Goal: Information Seeking & Learning: Learn about a topic

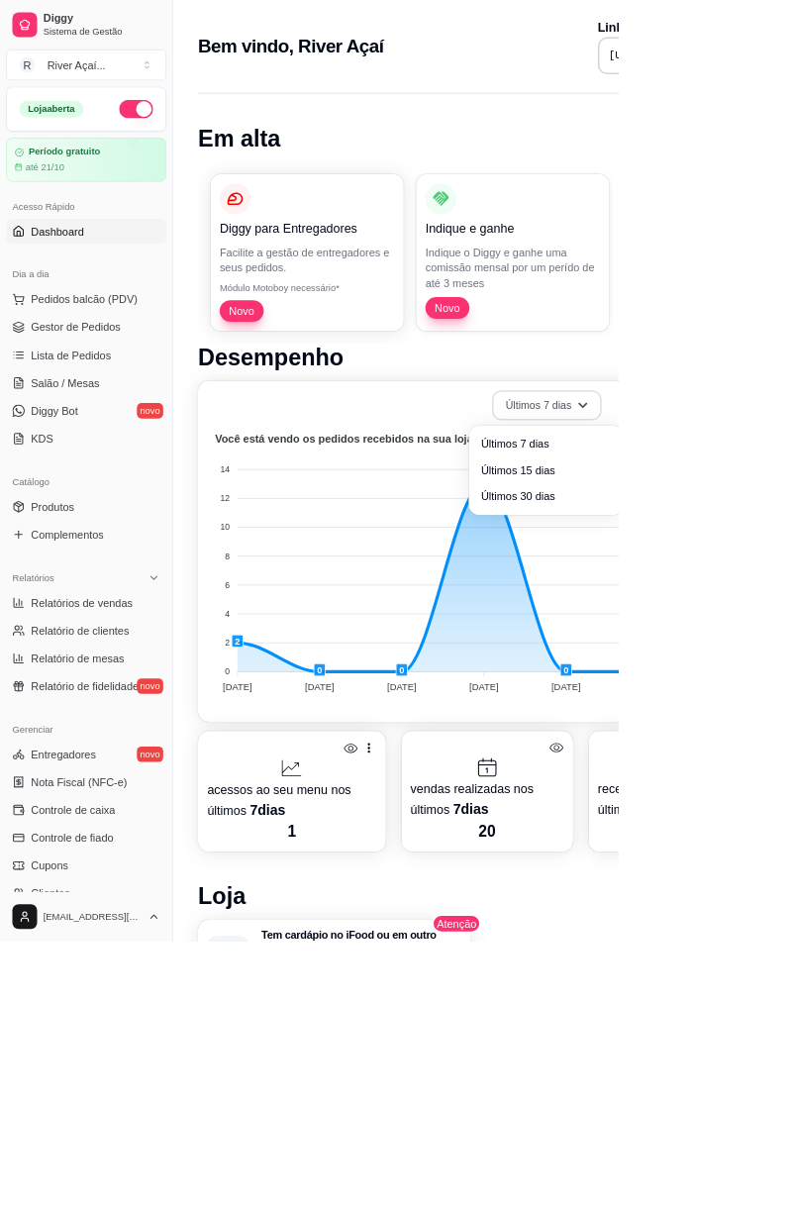
click at [514, 509] on button "Últimos 7 dias" at bounding box center [700, 519] width 141 height 39
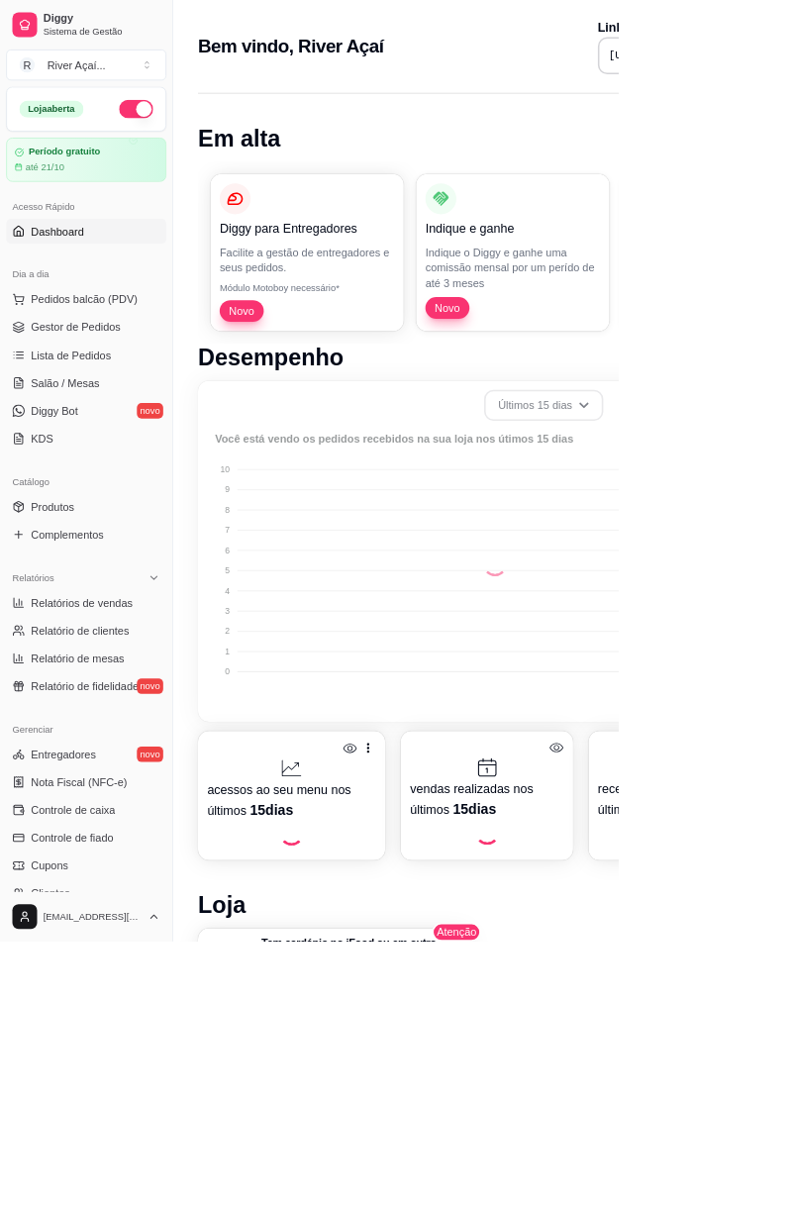
click at [514, 600] on span "Últimos 15 dias" at bounding box center [698, 599] width 159 height 19
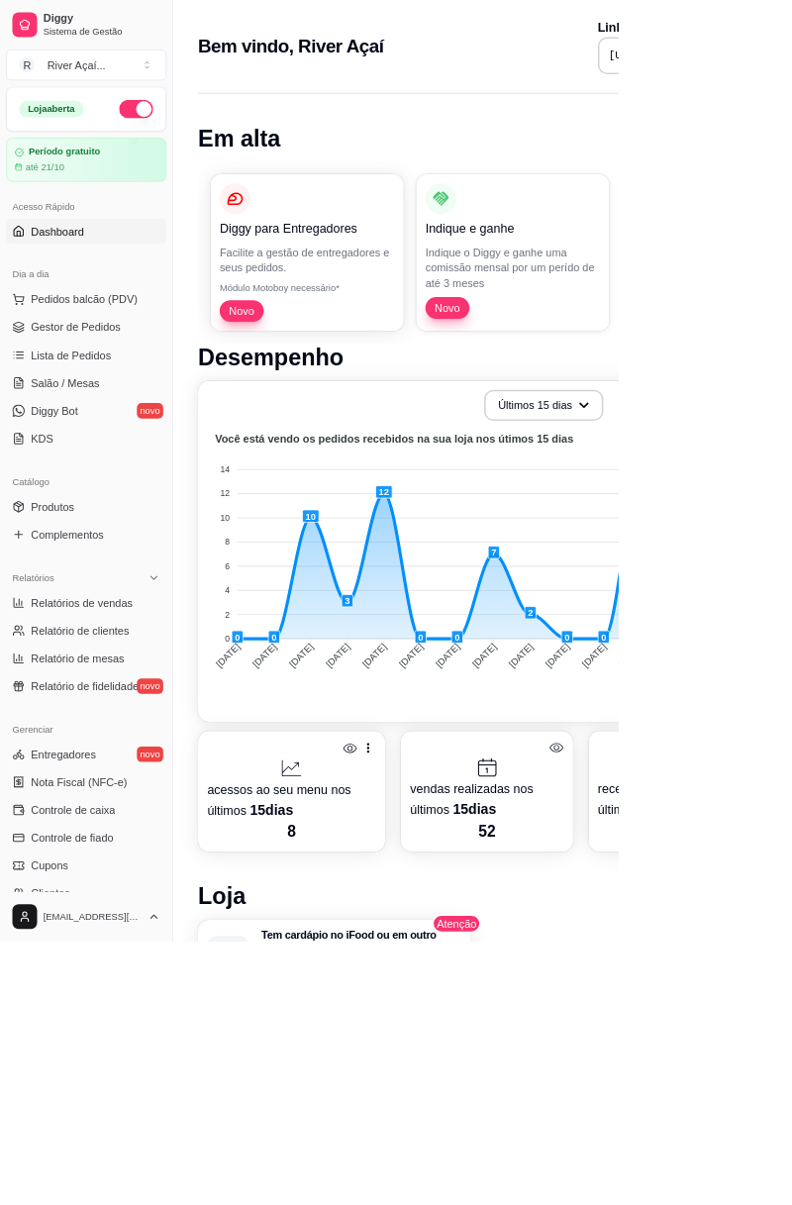
click at [471, 674] on icon at bounding box center [471, 957] width 3 height 13
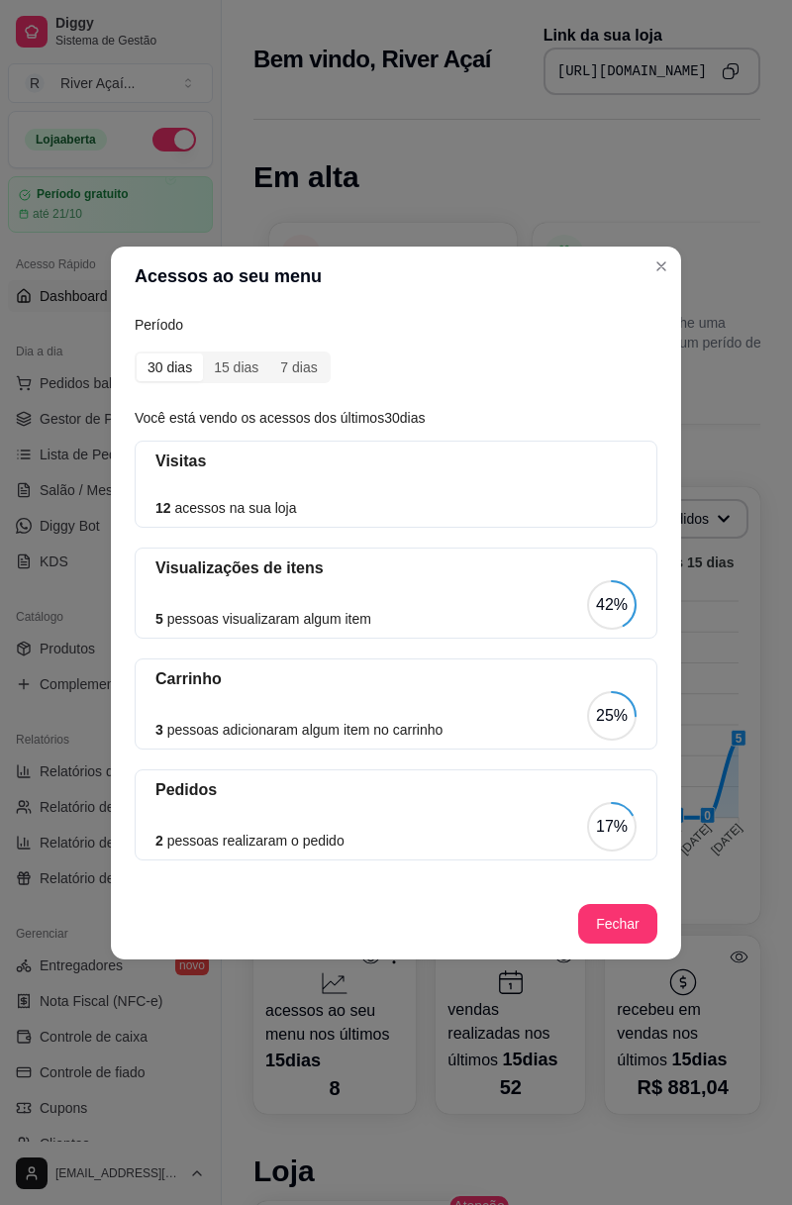
click at [514, 259] on header "Acessos ao seu menu" at bounding box center [396, 275] width 570 height 59
click at [514, 269] on button "Close" at bounding box center [661, 266] width 32 height 32
click at [514, 268] on button "Close" at bounding box center [661, 266] width 32 height 32
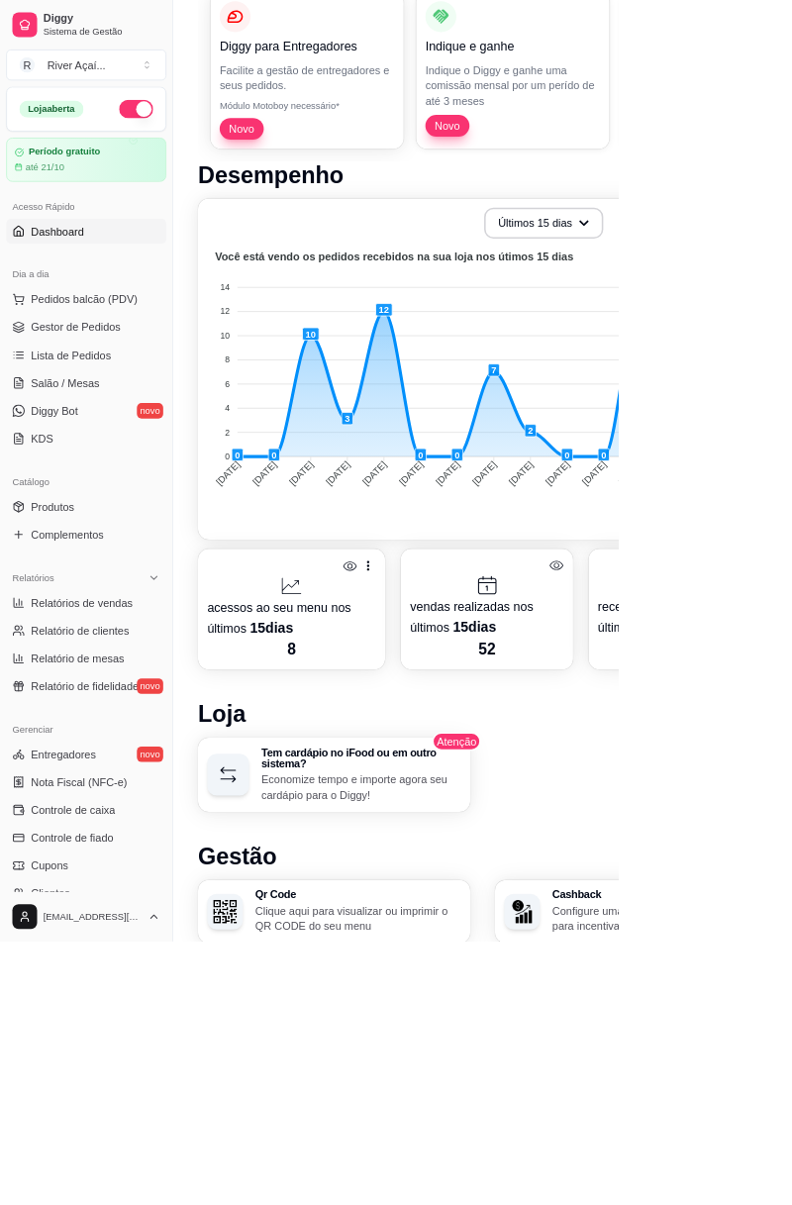
scroll to position [257, 0]
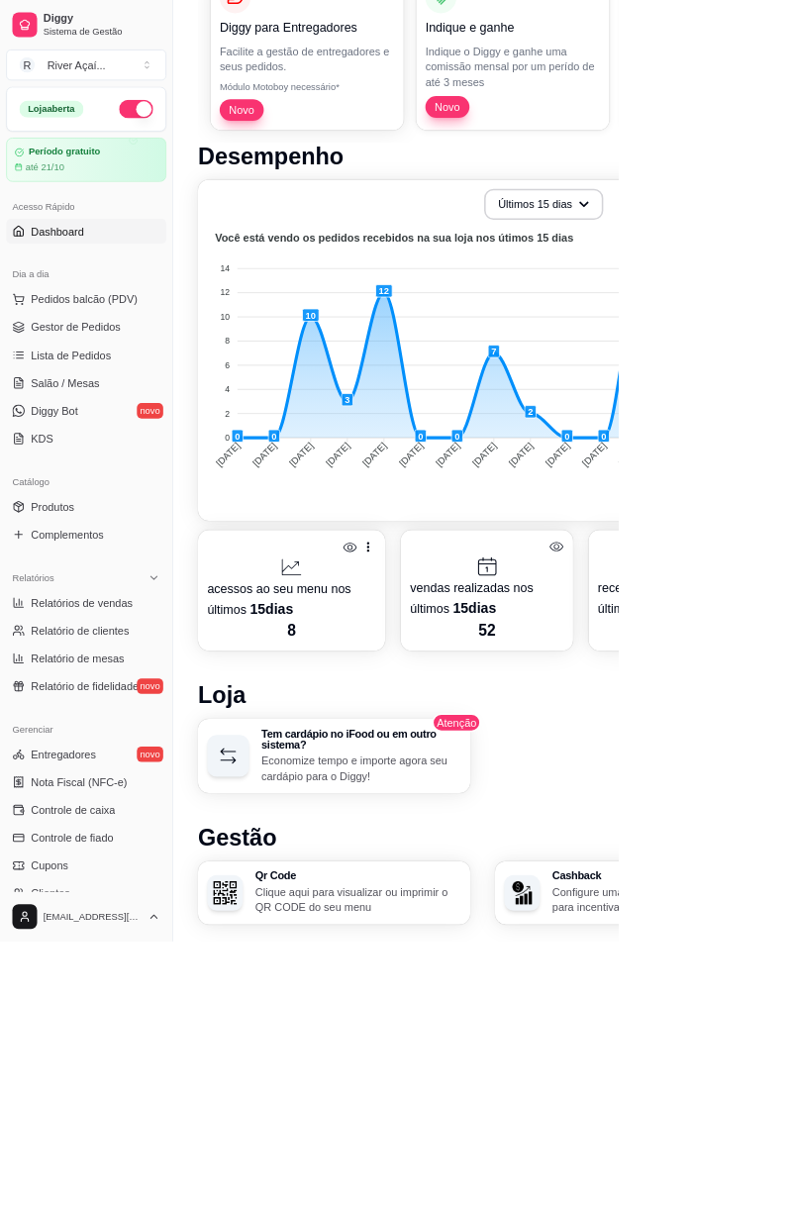
click at [62, 674] on link "Relatório de fidelidade novo" at bounding box center [110, 878] width 205 height 32
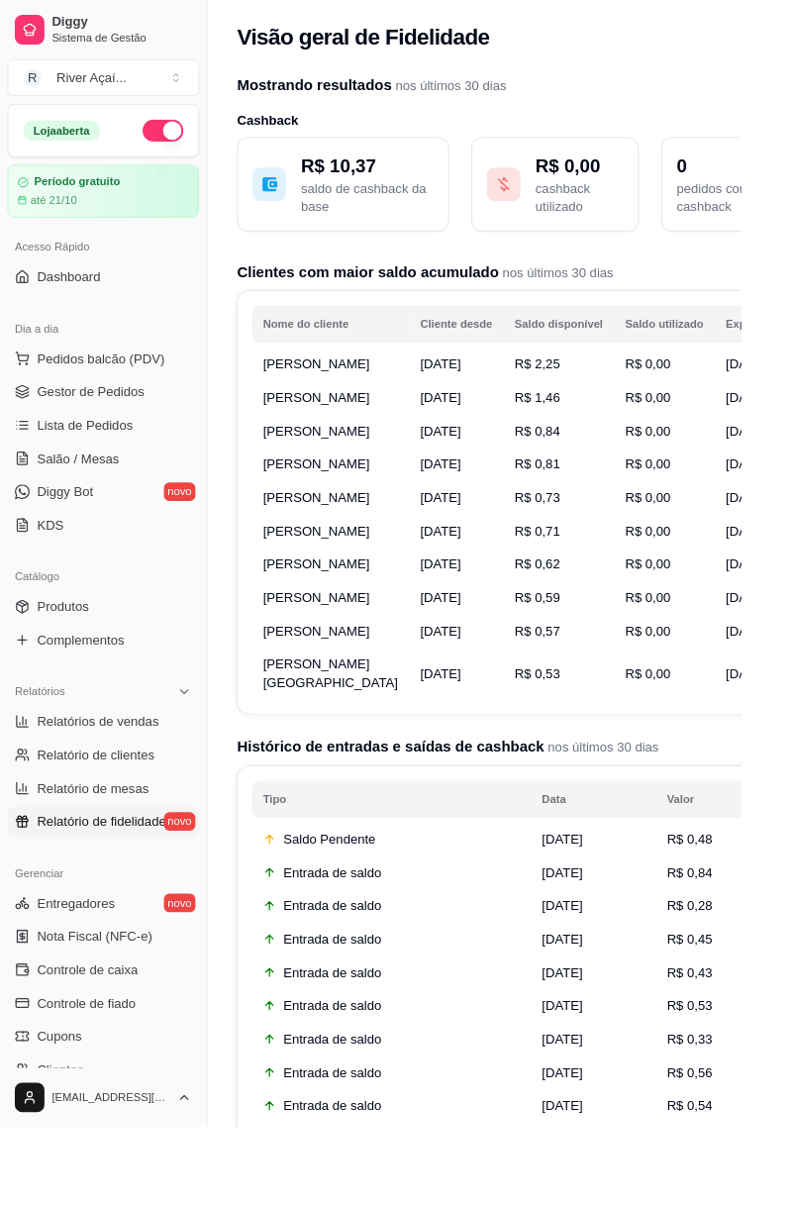
click at [514, 397] on span "19/11/2025" at bounding box center [798, 389] width 44 height 16
click at [57, 674] on link "Relatório de clientes" at bounding box center [110, 807] width 205 height 32
select select "30"
select select "HIGHEST_TOTAL_SPENT_WITH_ORDERS"
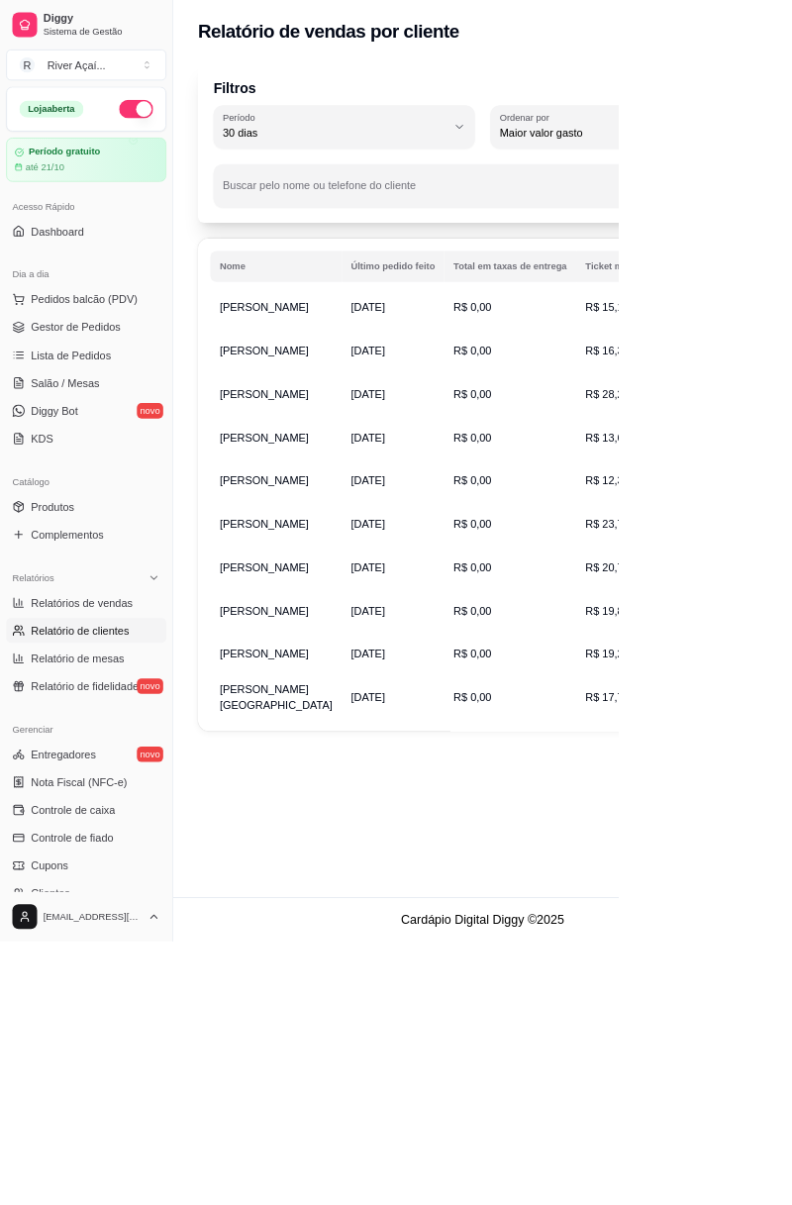
click at [514, 674] on div "Relatório de vendas por cliente Filtros 30 Período Hoje Ontem 7 dias 15 dias 30…" at bounding box center [618, 574] width 792 height 1148
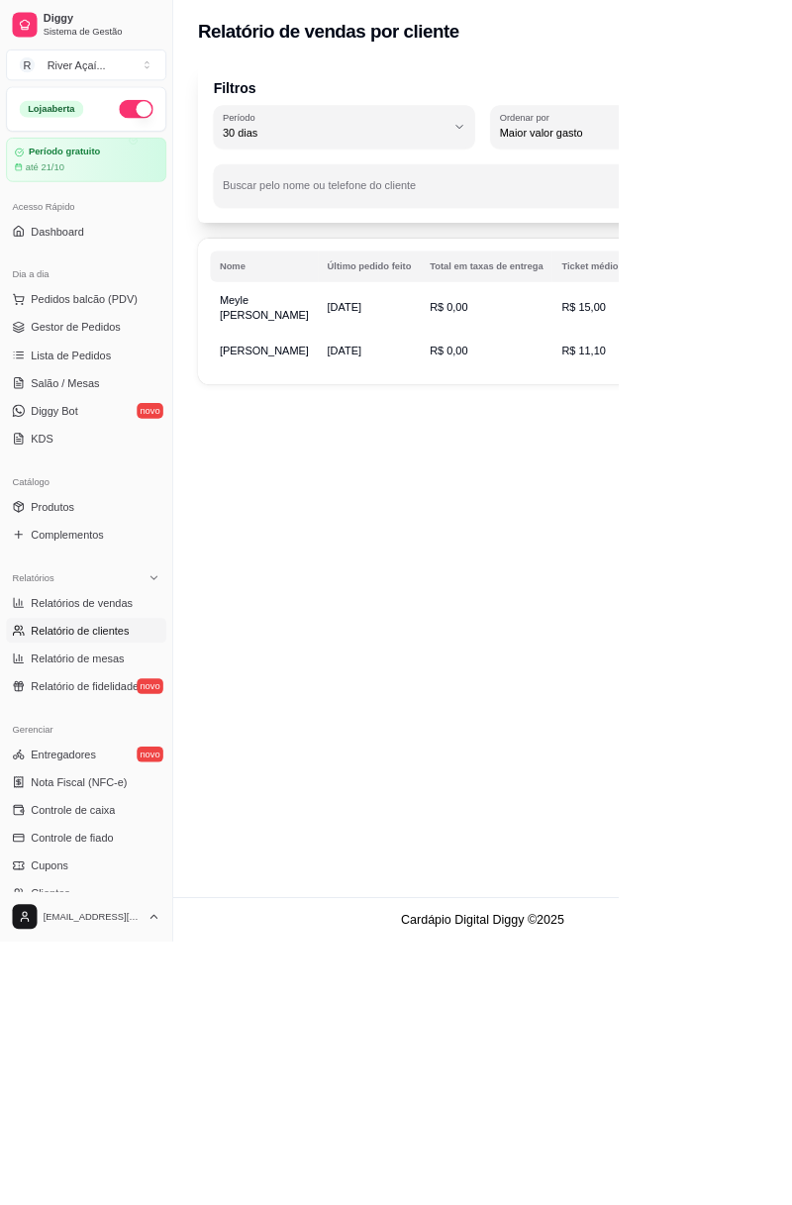
click at [514, 568] on div "Relatório de vendas por cliente Filtros 30 Período Hoje Ontem 7 dias 15 dias 30…" at bounding box center [618, 574] width 792 height 1148
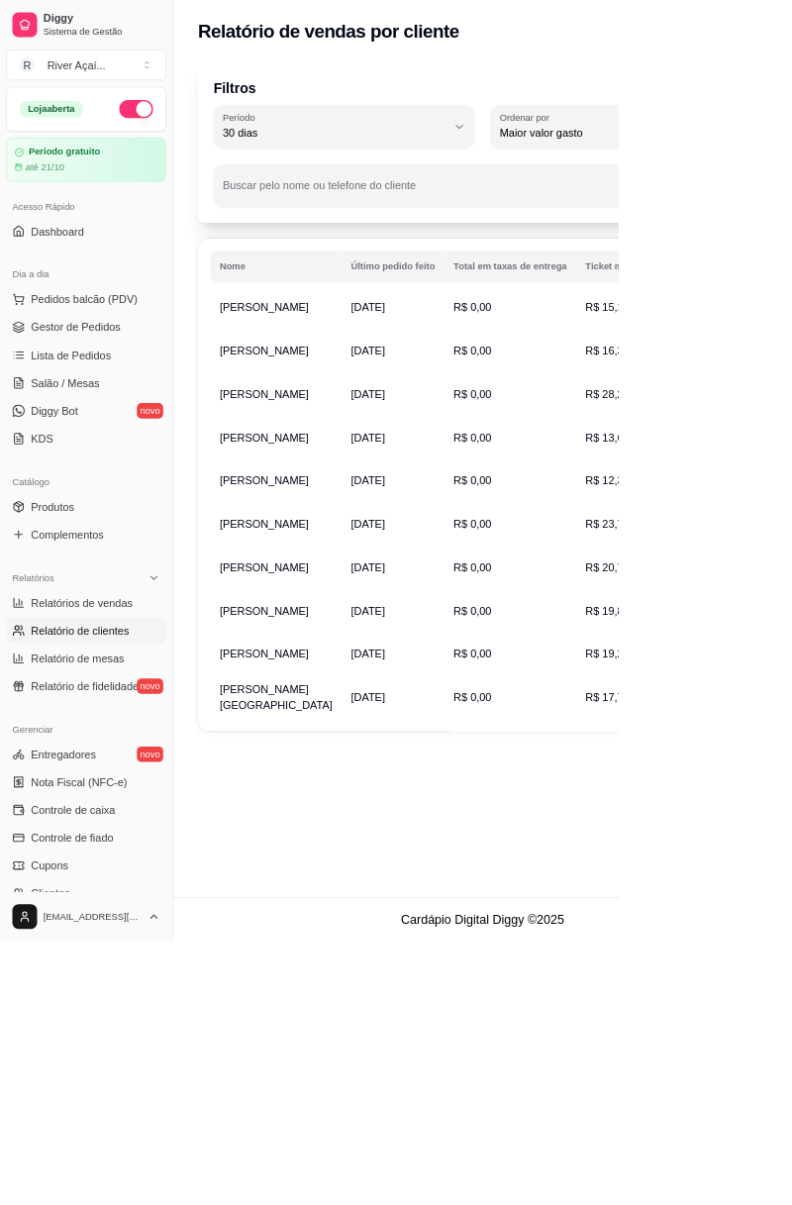
click at [48, 520] on span "Diggy Bot" at bounding box center [70, 526] width 60 height 20
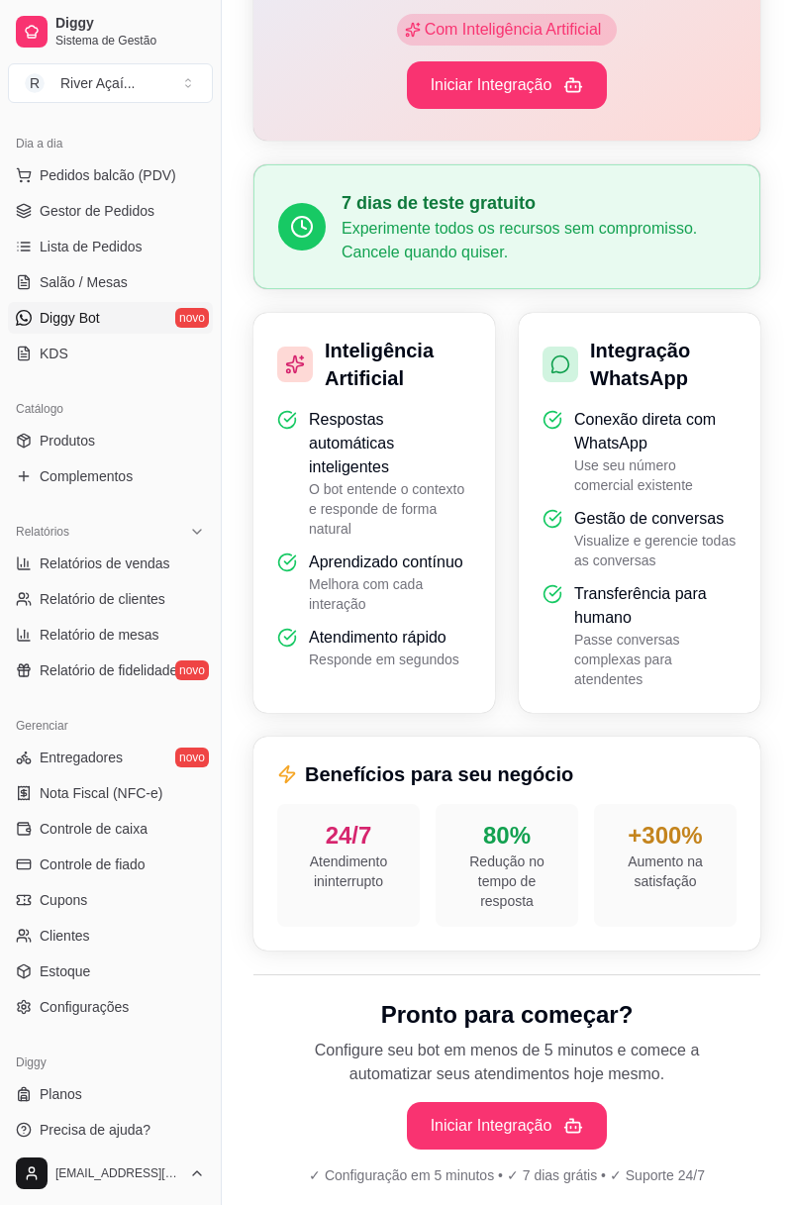
scroll to position [218, 0]
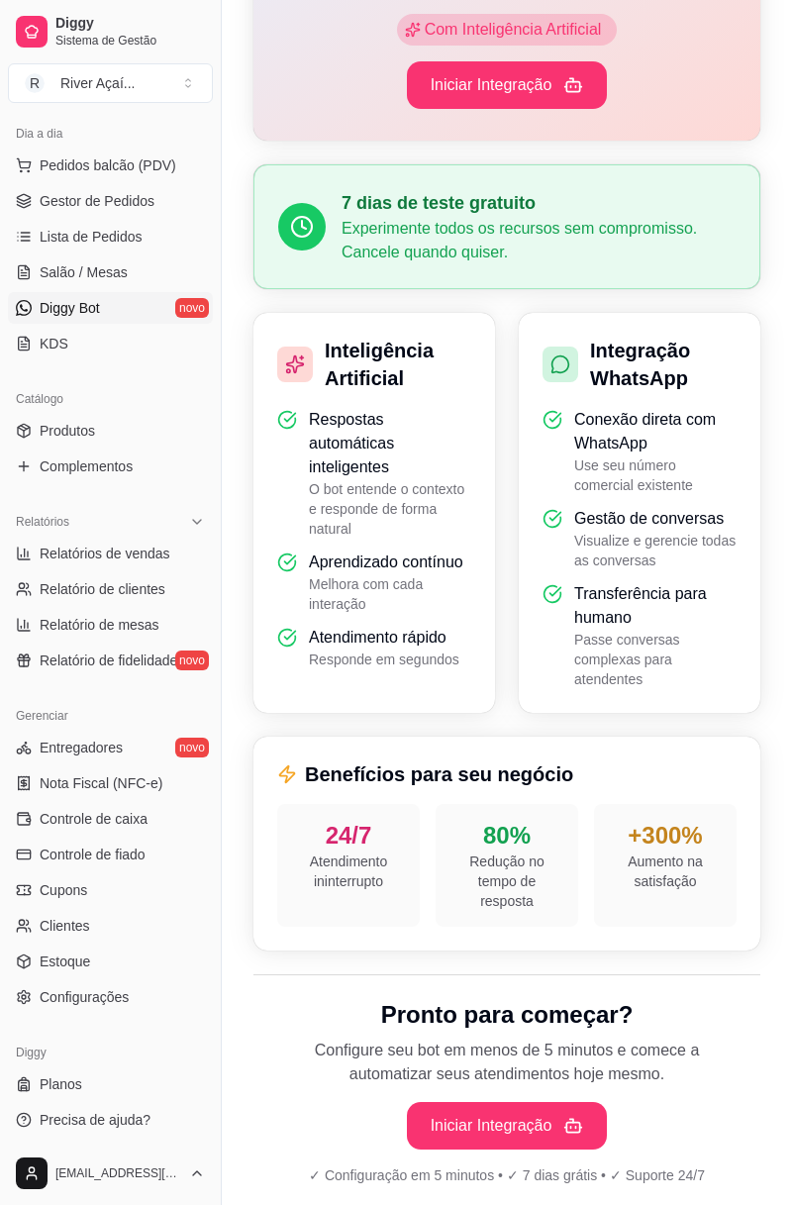
click at [59, 674] on span "Controle de fiado" at bounding box center [93, 854] width 106 height 20
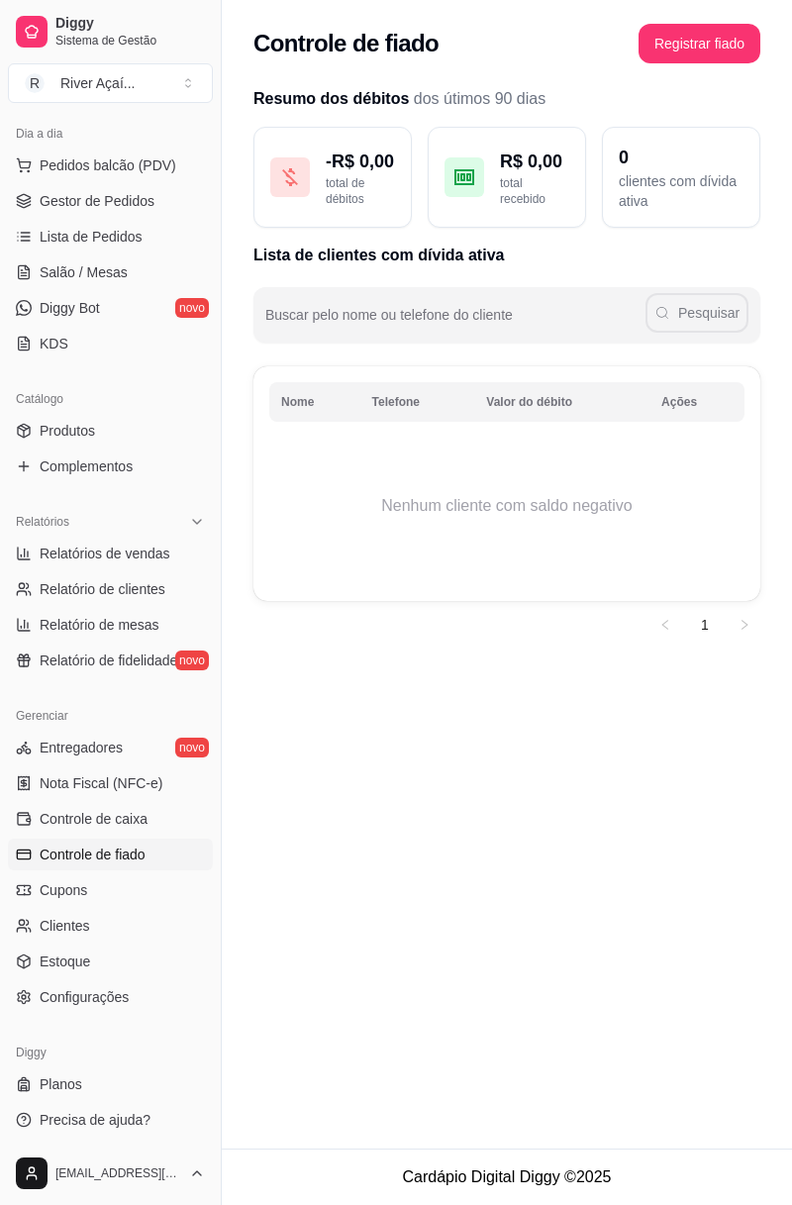
click at [30, 674] on icon at bounding box center [24, 1084] width 16 height 16
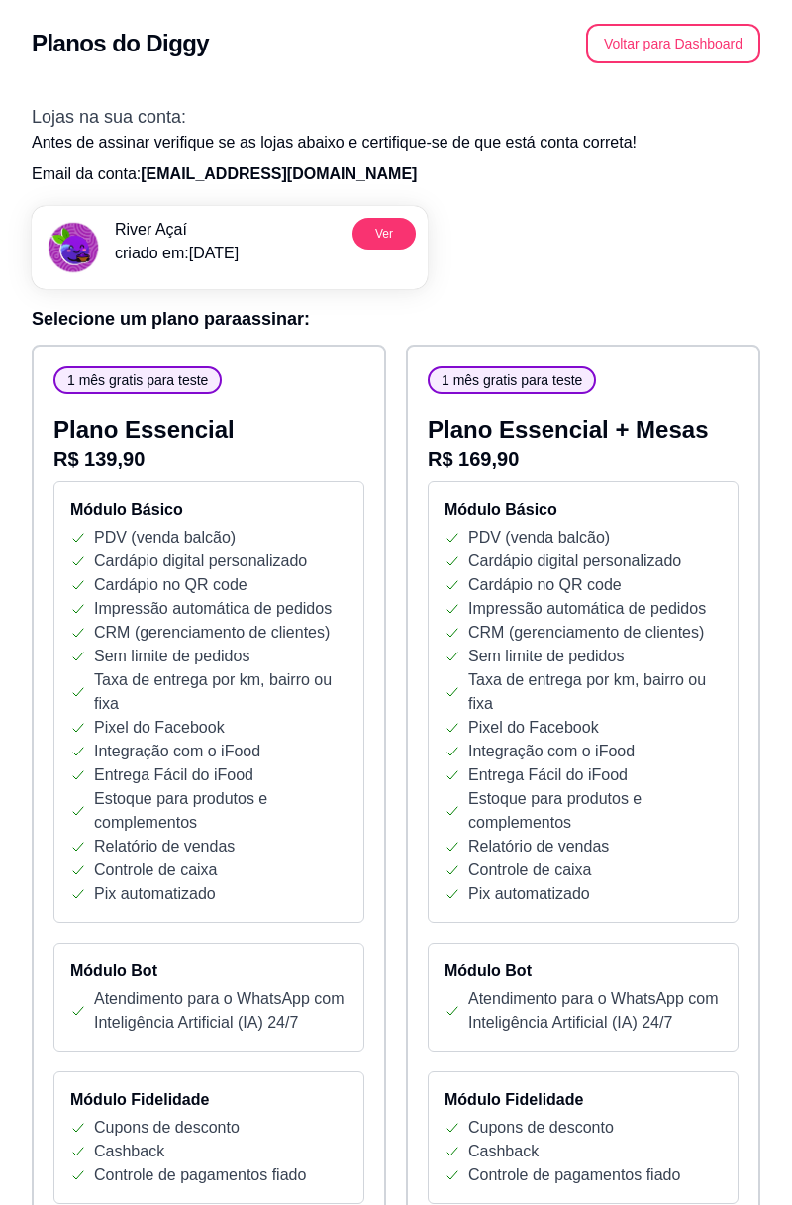
click at [514, 58] on button "Voltar para Dashboard" at bounding box center [673, 44] width 174 height 40
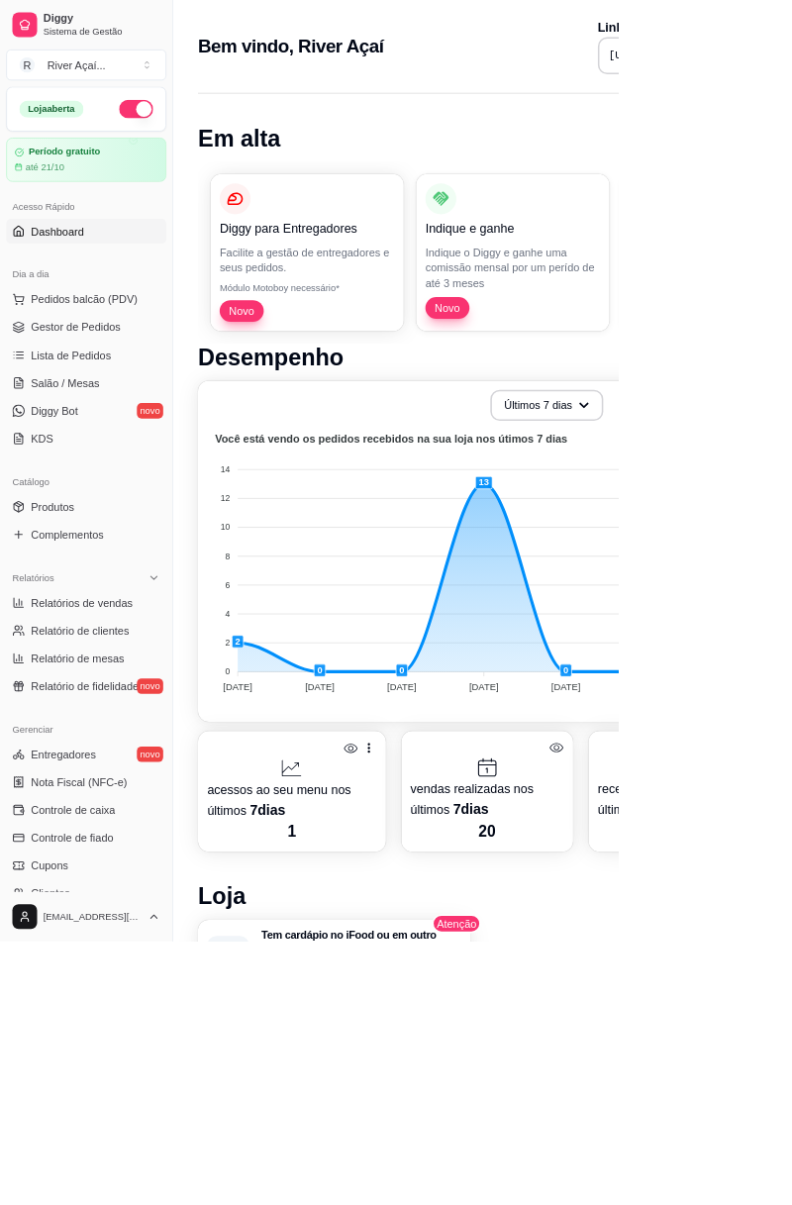
click at [743, 489] on div "Últimos 7 dias Número de pedidos Você está vendo os pedidos recebidos na sua lo…" at bounding box center [617, 705] width 729 height 437
click at [720, 513] on button "Últimos 7 dias" at bounding box center [700, 519] width 141 height 39
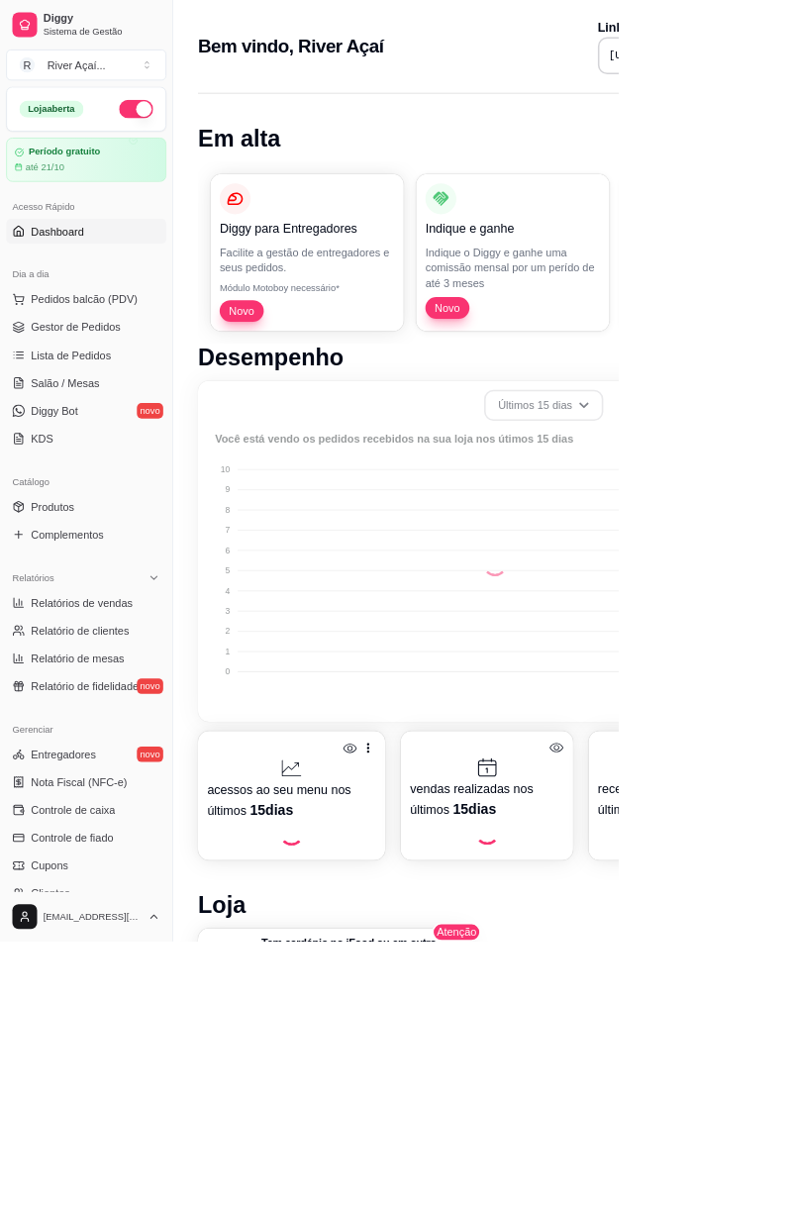
click at [708, 591] on span "Últimos 15 dias" at bounding box center [699, 599] width 159 height 19
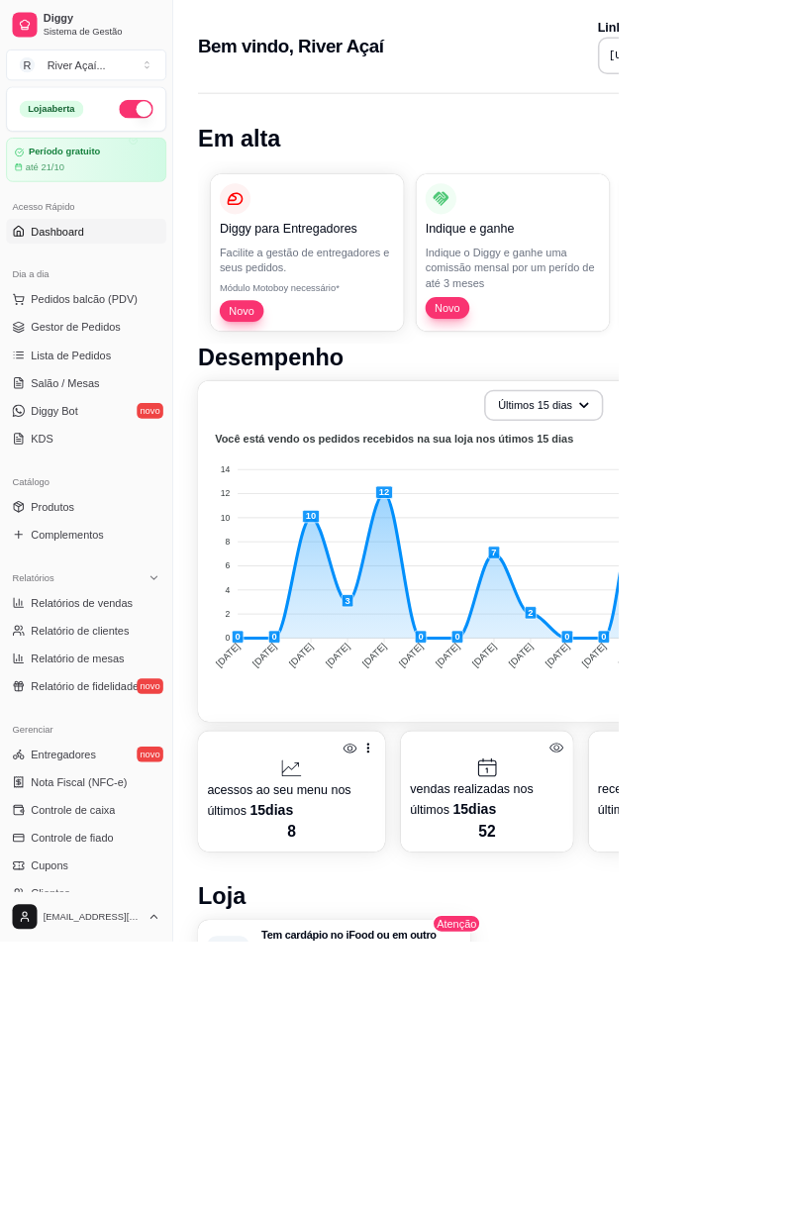
click at [53, 762] on span "Relatórios de vendas" at bounding box center [105, 771] width 131 height 20
select select "ALL"
select select "0"
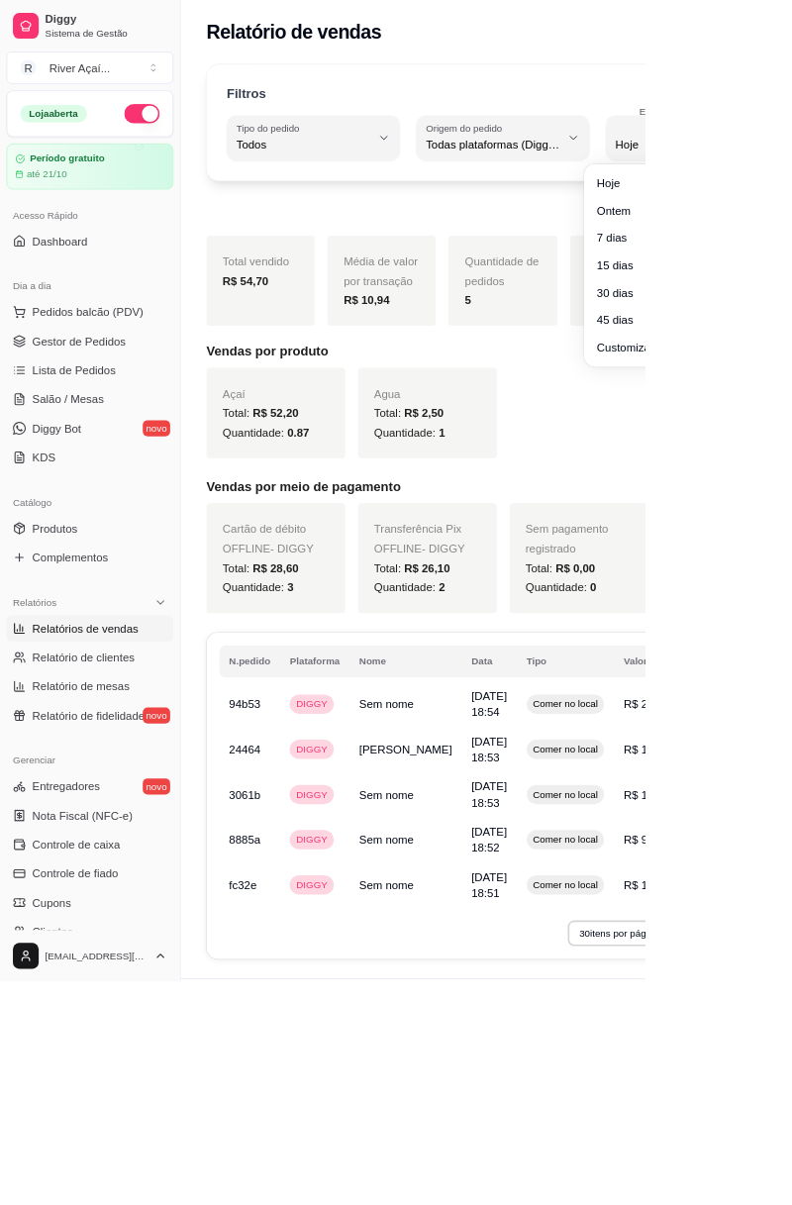
type input "1"
select select "1"
click at [782, 253] on div "Exportar relatório" at bounding box center [617, 250] width 728 height 40
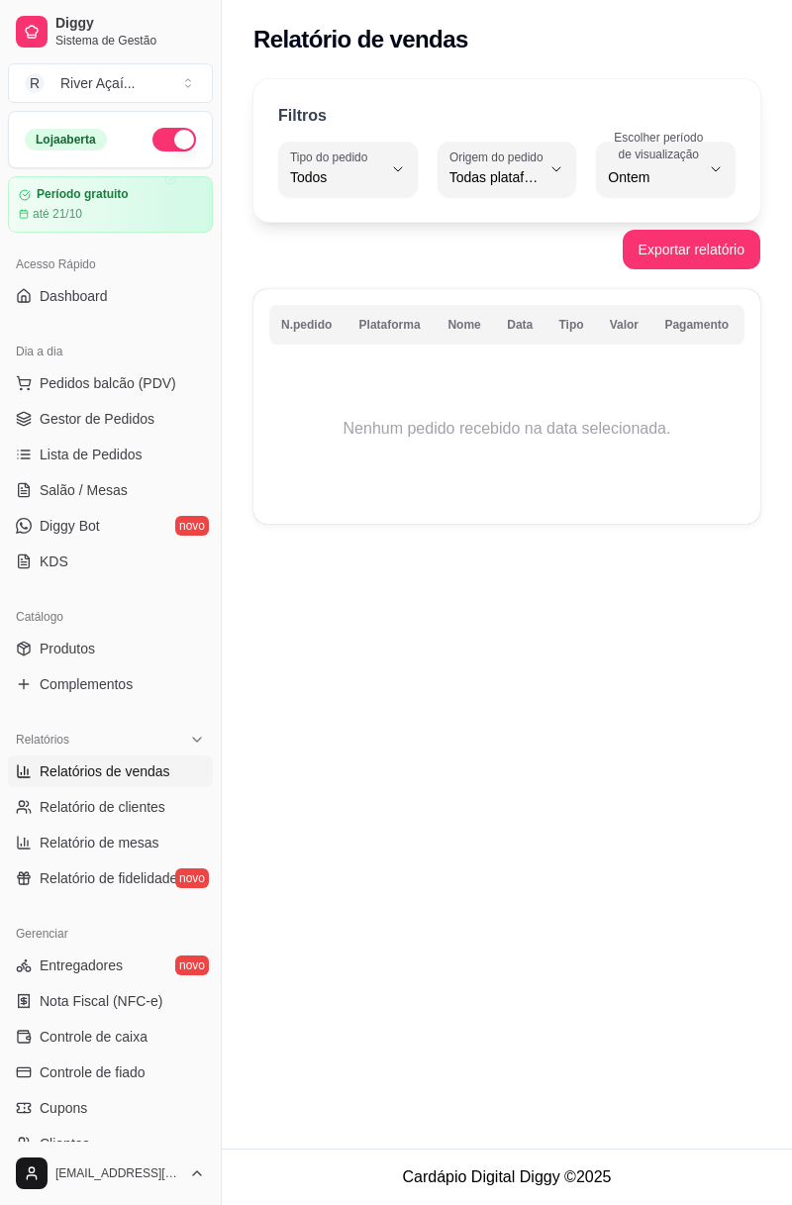
click at [710, 160] on label "Escolher período de visualização" at bounding box center [662, 146] width 108 height 34
click at [667, 287] on span "7 dias" at bounding box center [657, 288] width 84 height 19
type input "7"
select select "7"
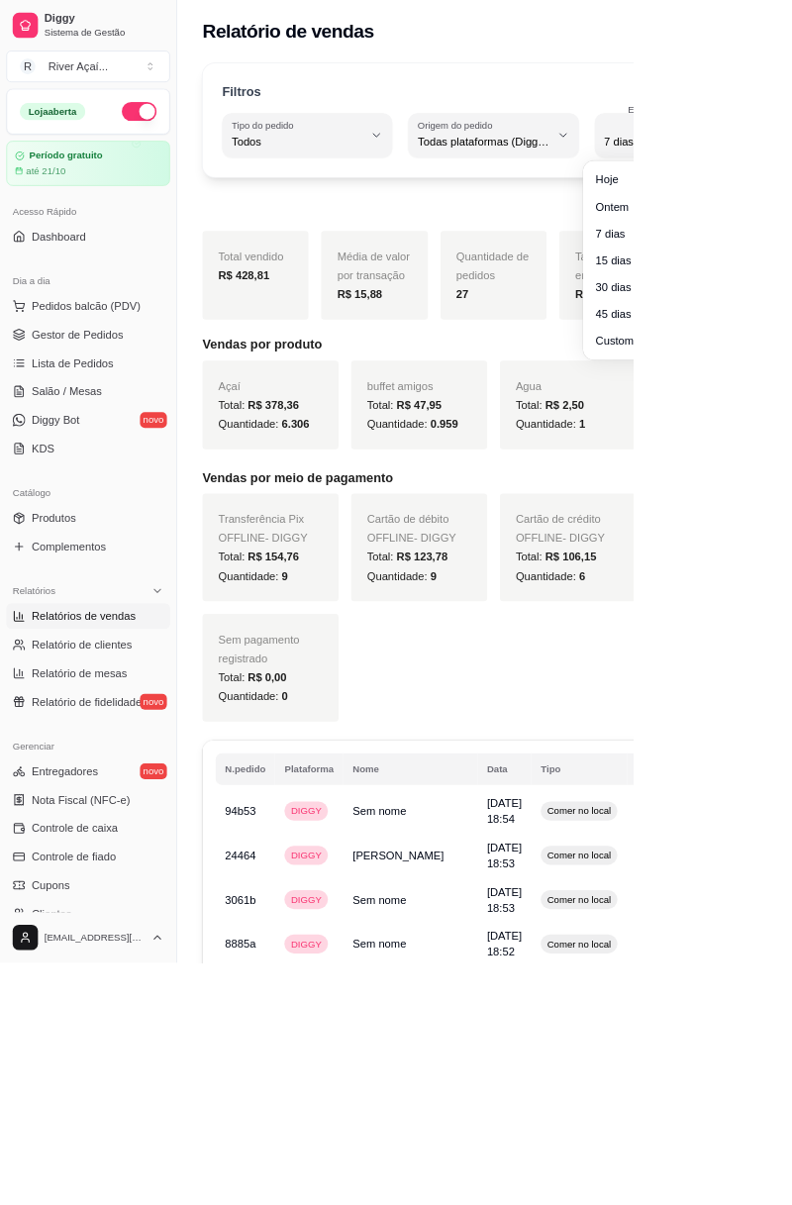
click at [791, 562] on div "Açaí Total: R$ 378,36 Quantidade: 6.306 buffet amigos Total: R$ 47,95 Quantidad…" at bounding box center [617, 506] width 729 height 111
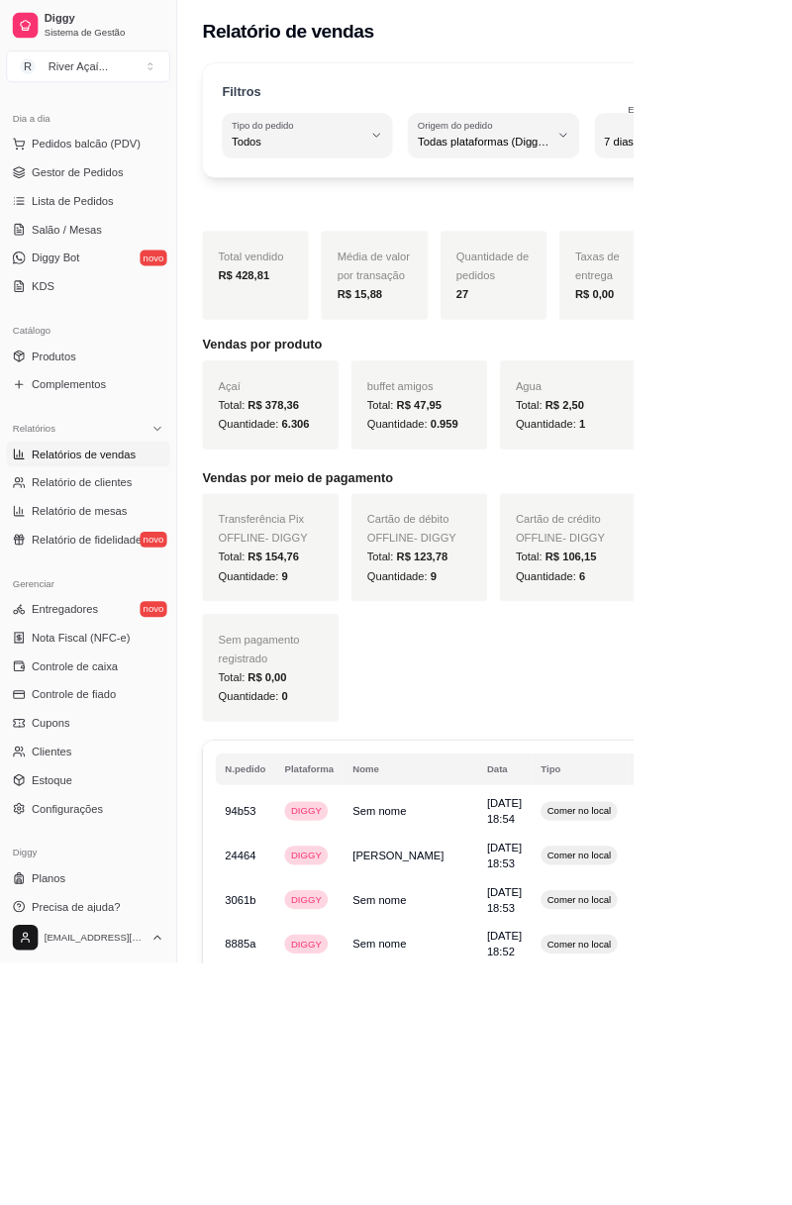
scroll to position [218, 0]
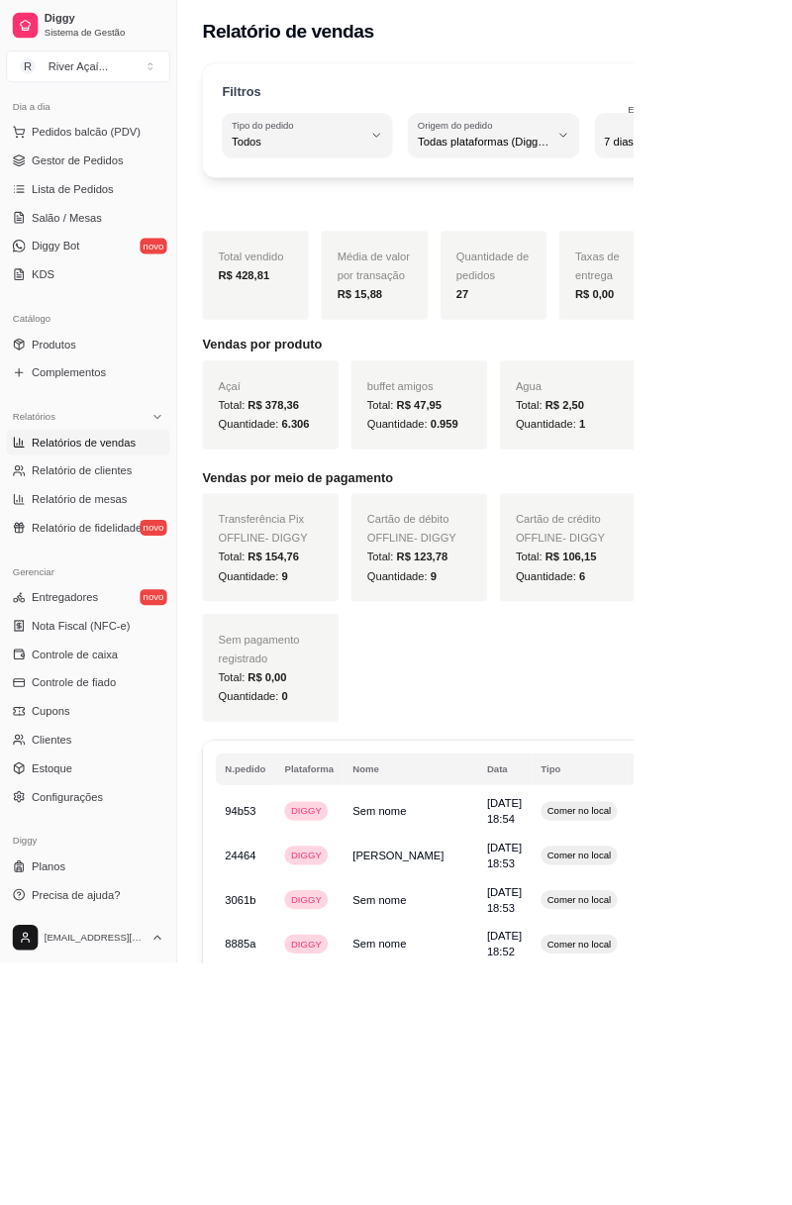
click at [46, 913] on link "Clientes" at bounding box center [110, 926] width 205 height 32
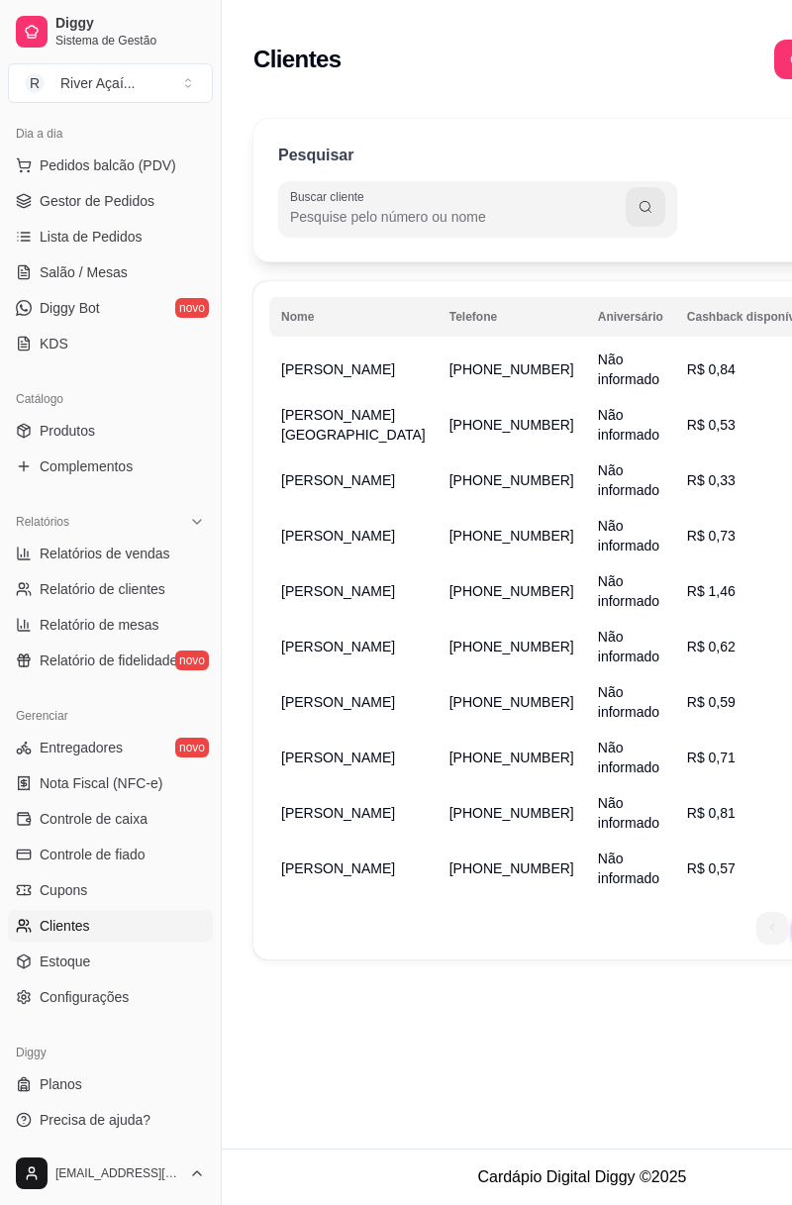
scroll to position [32, 0]
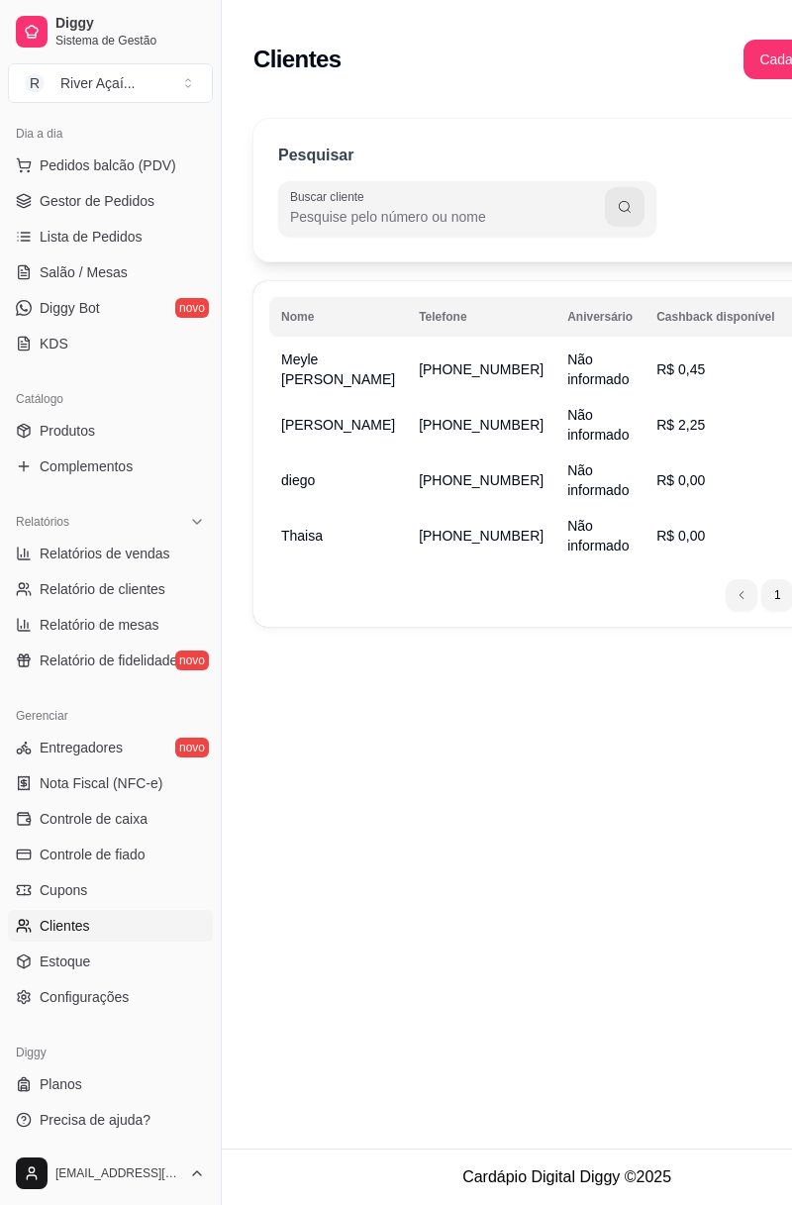
scroll to position [0, 0]
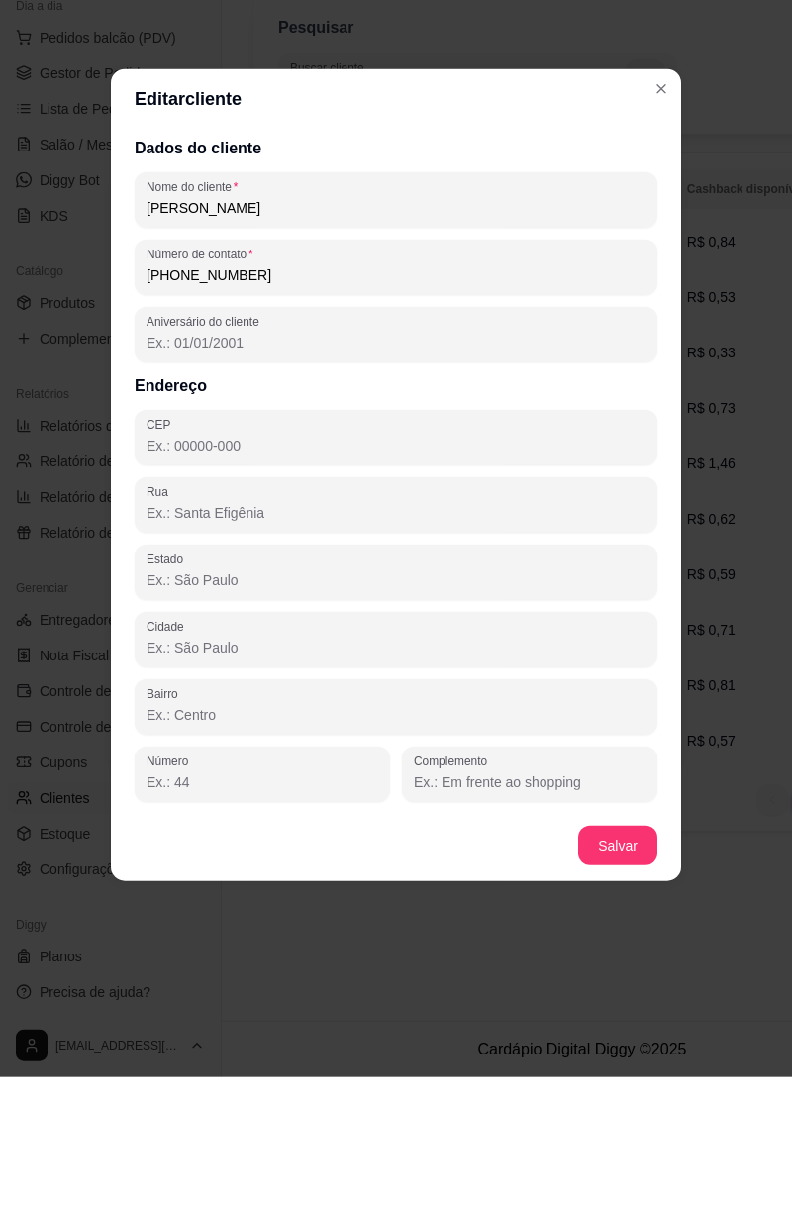
click at [154, 385] on label "Número de contato" at bounding box center [203, 382] width 113 height 17
click at [154, 393] on input "[PHONE_NUMBER]" at bounding box center [396, 403] width 499 height 20
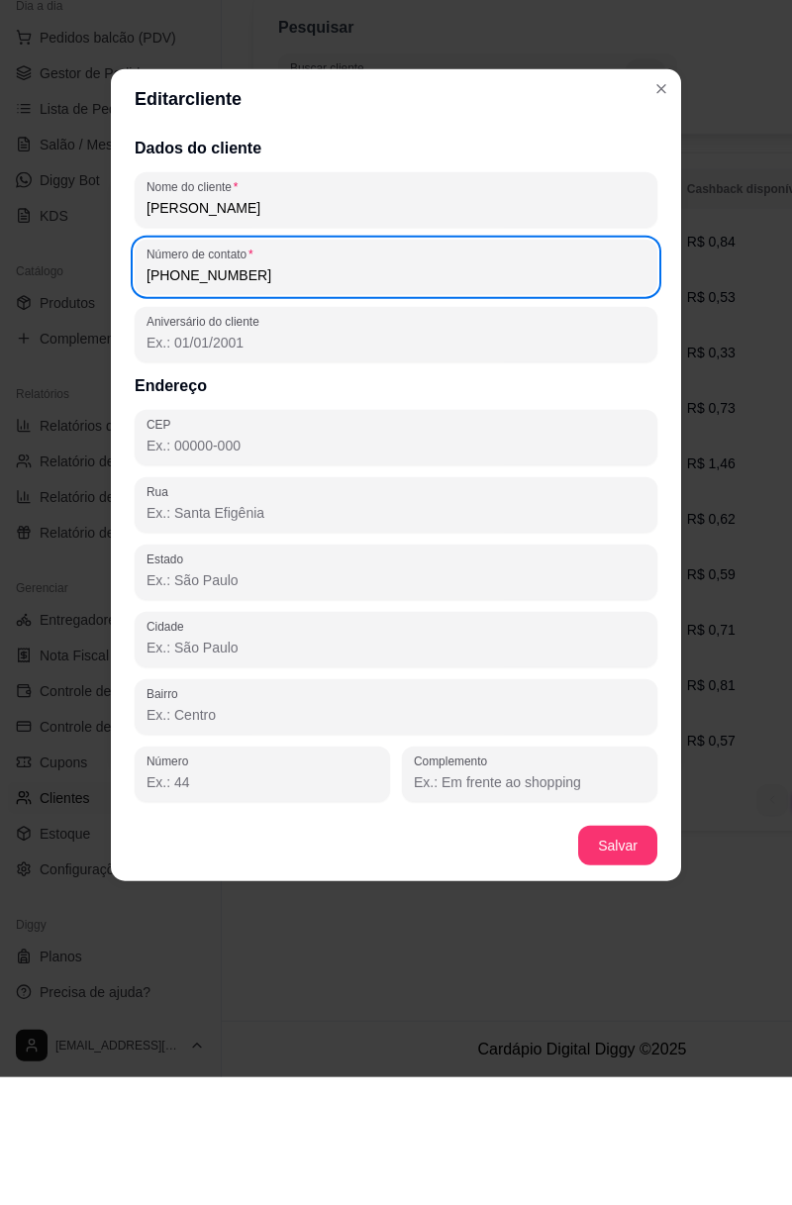
click at [156, 393] on input "[PHONE_NUMBER]" at bounding box center [396, 403] width 499 height 20
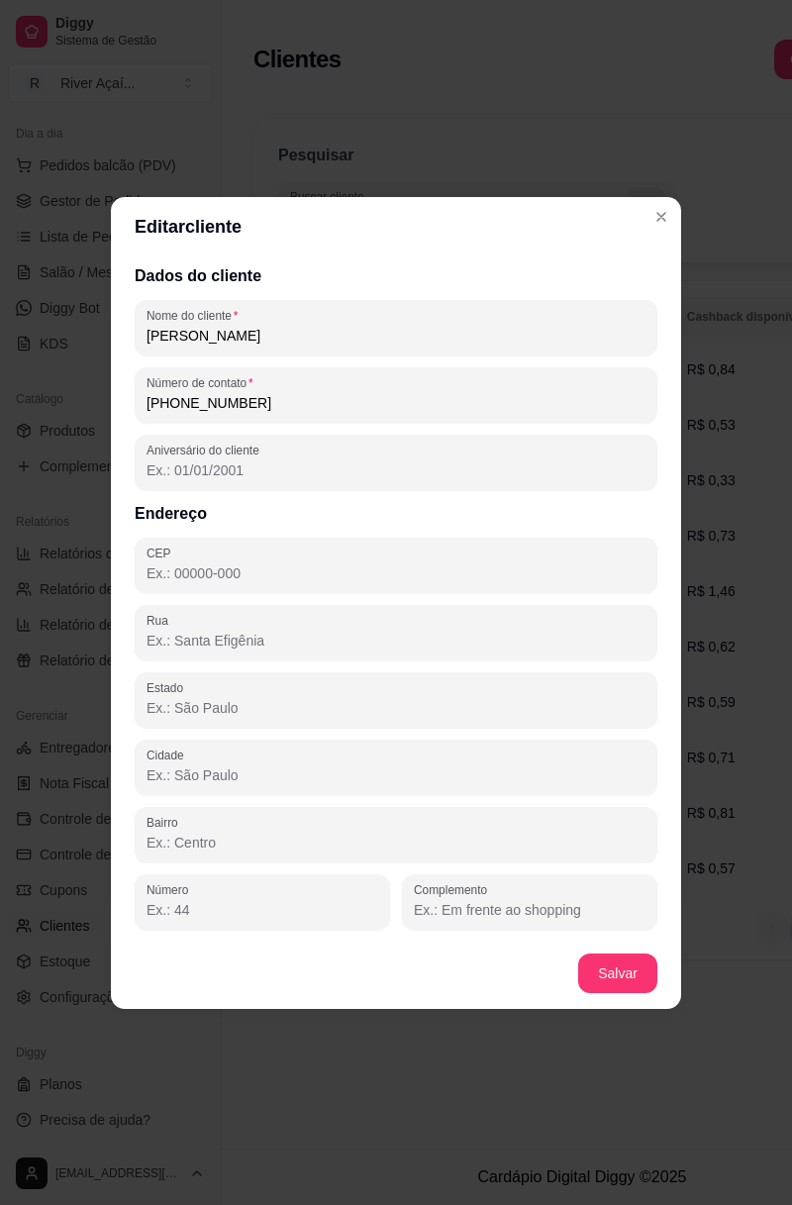
type input "[PHONE_NUMBER]"
click at [612, 980] on footer "Salvar" at bounding box center [396, 972] width 570 height 71
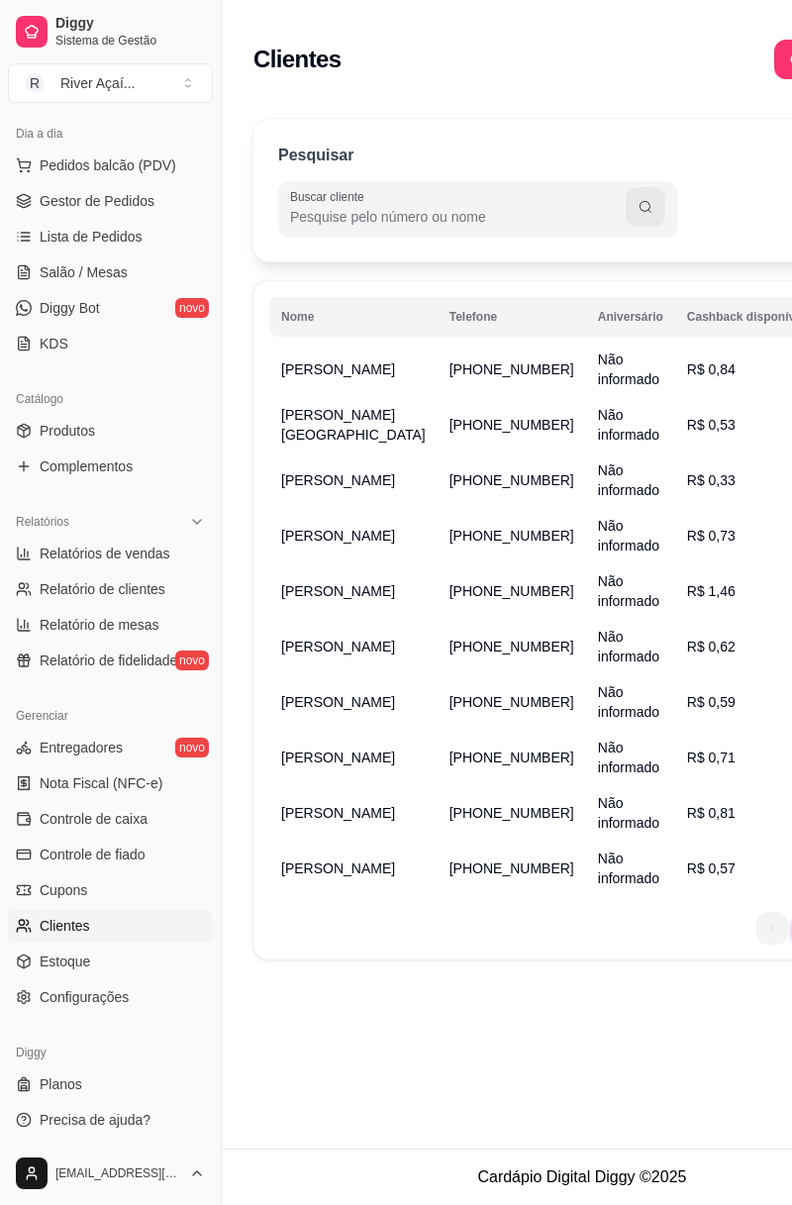
scroll to position [32, 0]
click at [685, 1091] on div "Clientes Cadastrar cliente Pesquisar Buscar cliente Nome Telefone Aniversário C…" at bounding box center [582, 574] width 721 height 1148
click at [683, 1115] on div "Clientes Cadastrar cliente Pesquisar Buscar cliente Nome Telefone Aniversário C…" at bounding box center [582, 574] width 721 height 1148
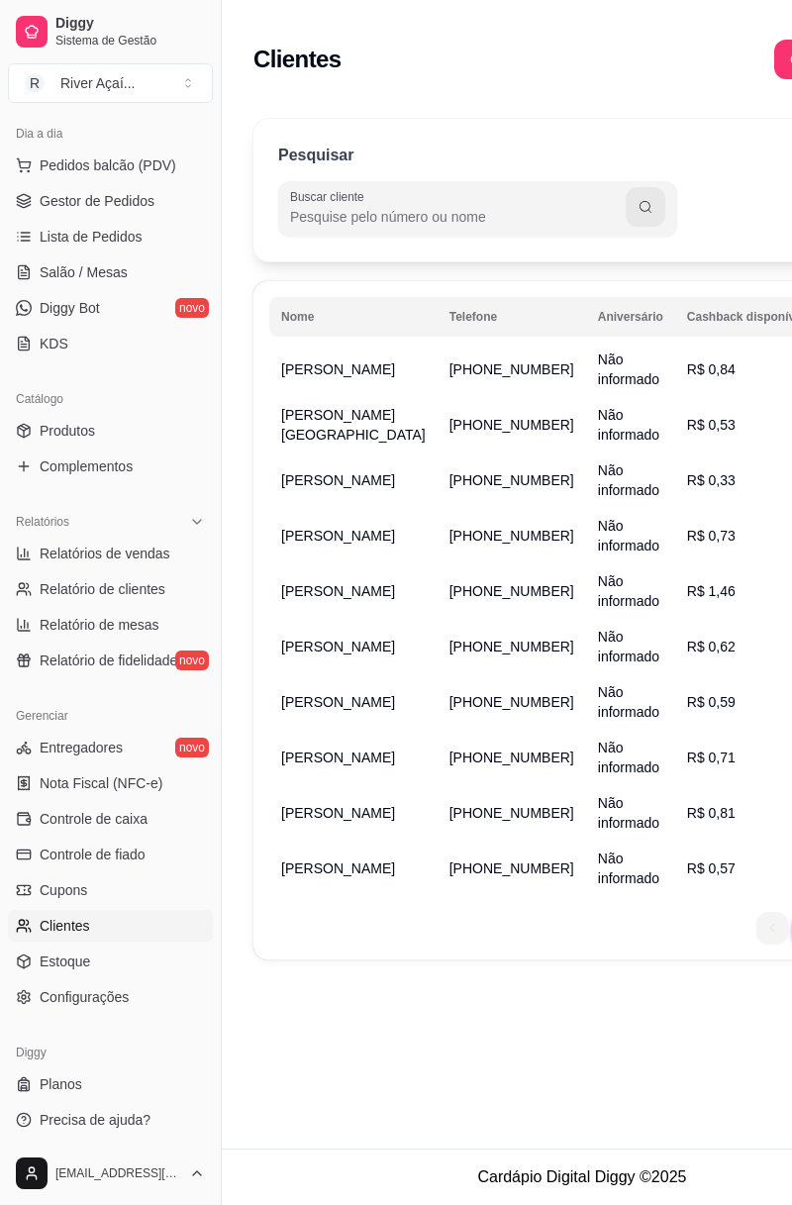
click at [59, 890] on span "Cupons" at bounding box center [64, 890] width 48 height 20
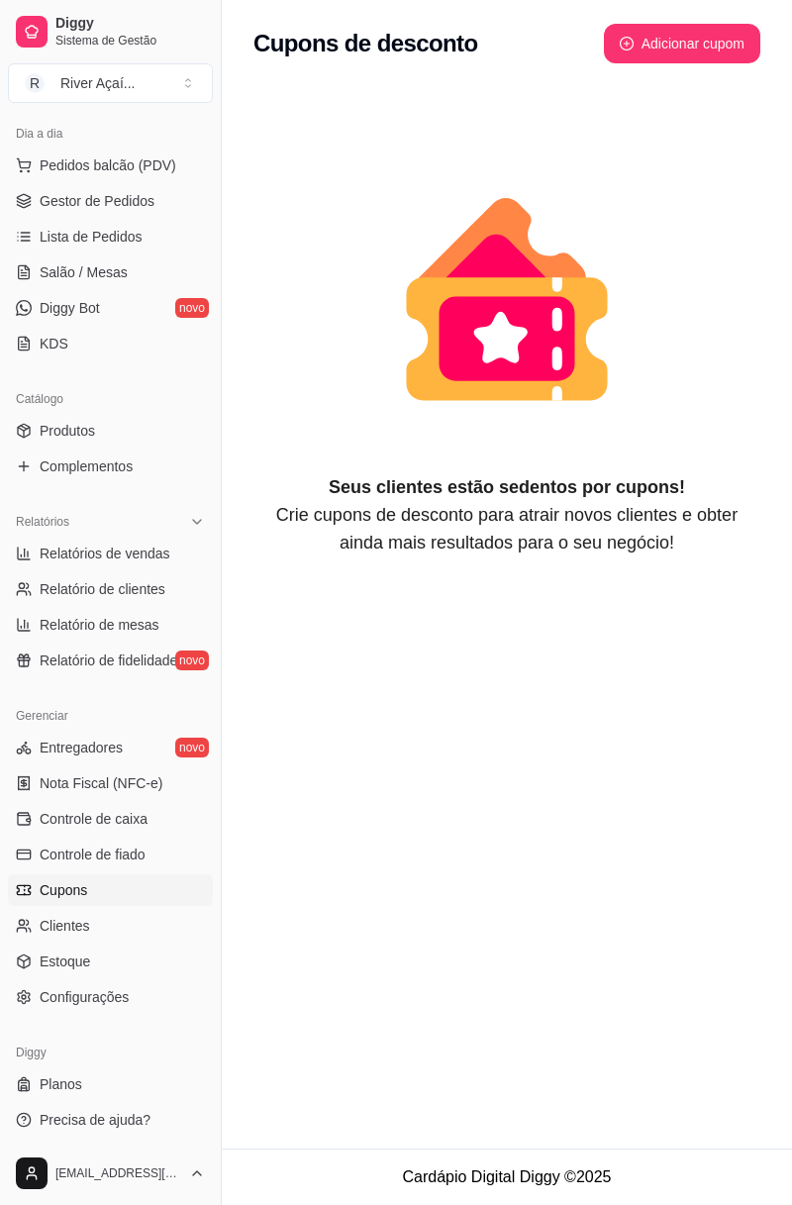
click at [51, 838] on link "Controle de fiado" at bounding box center [110, 854] width 205 height 32
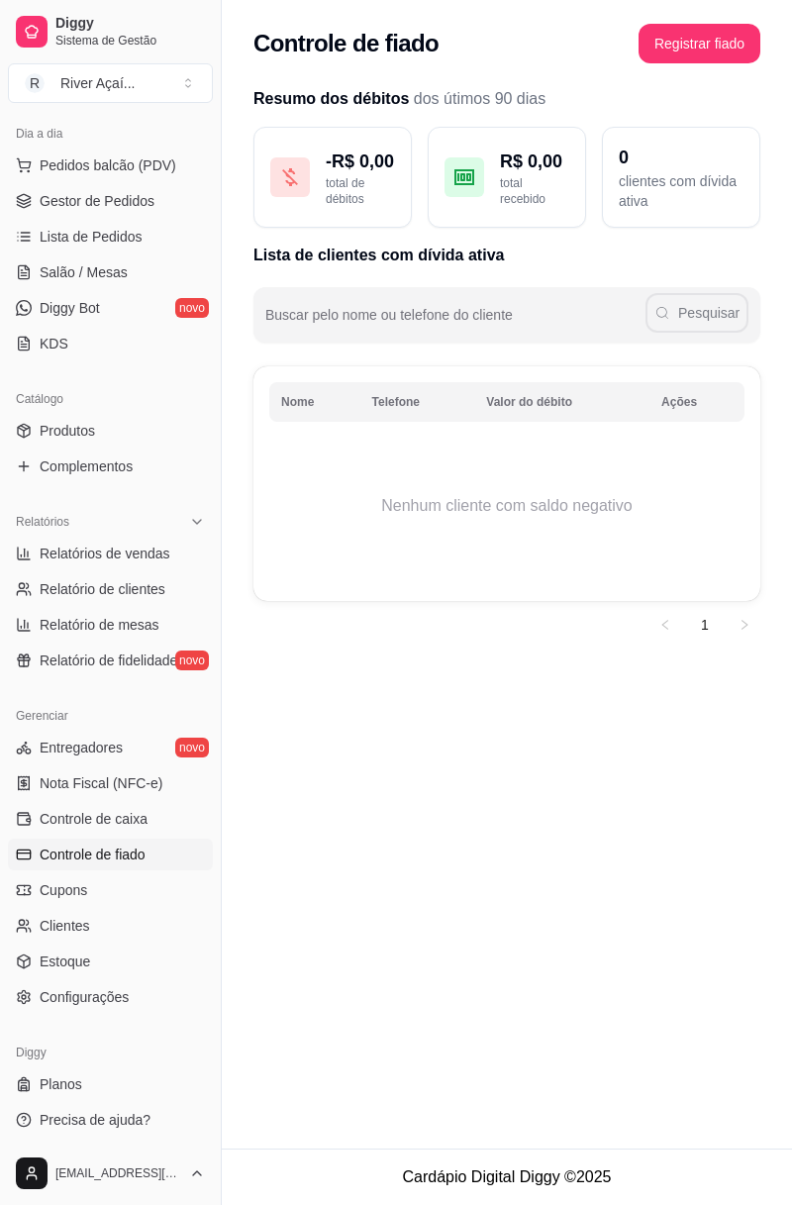
click at [53, 815] on span "Controle de caixa" at bounding box center [94, 819] width 108 height 20
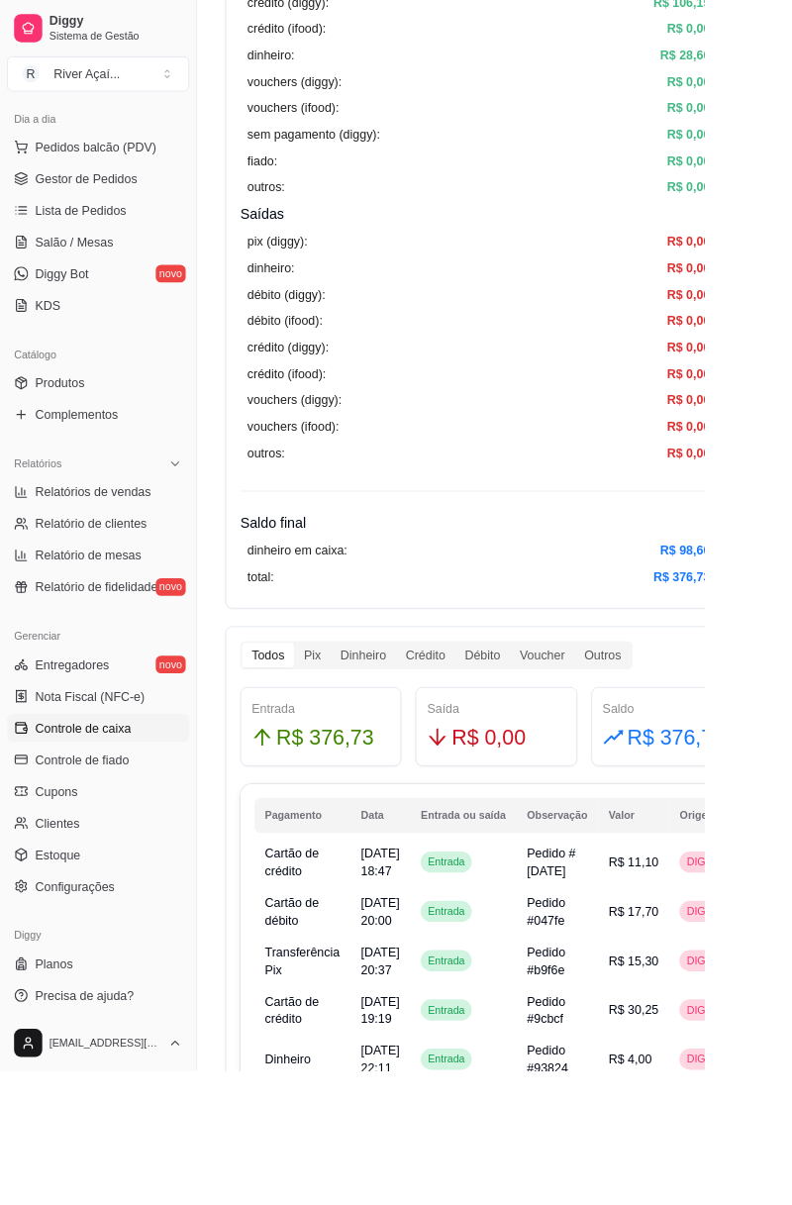
scroll to position [537, 0]
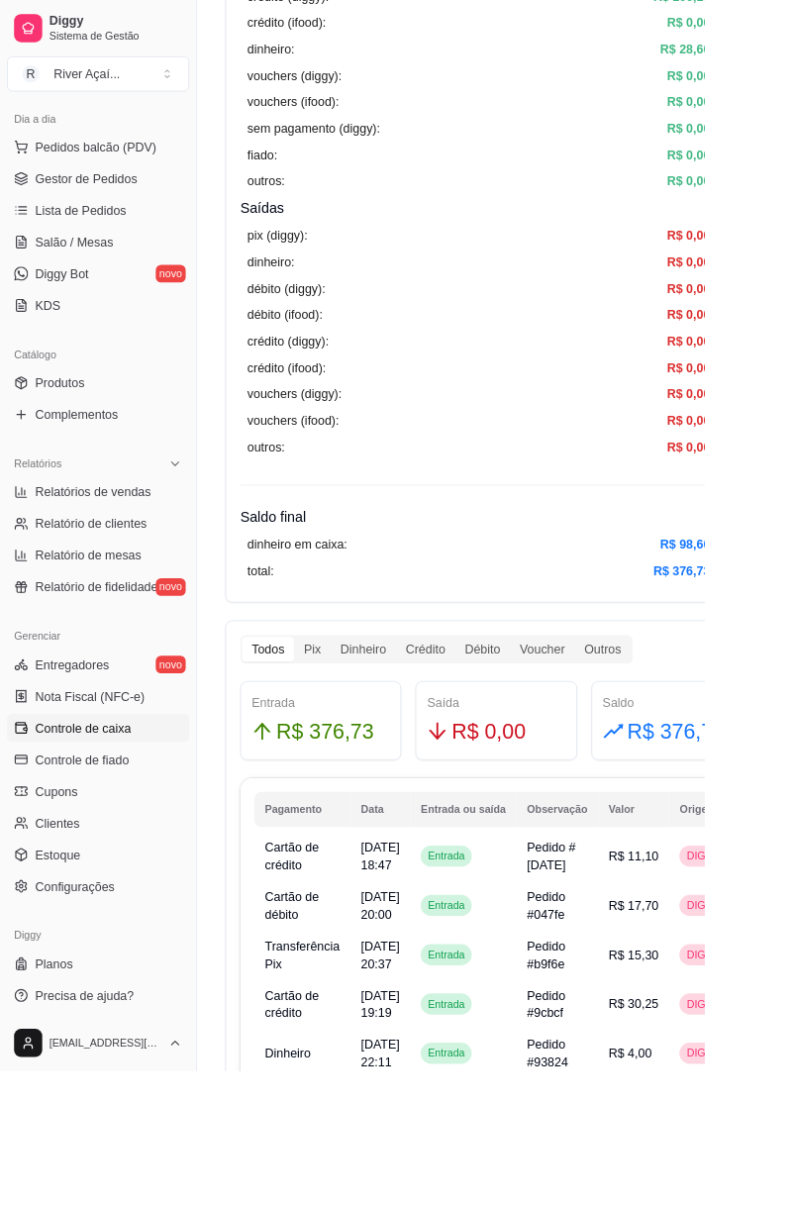
click at [380, 744] on div "Dinheiro" at bounding box center [408, 731] width 73 height 28
click at [372, 717] on input "Dinheiro" at bounding box center [372, 717] width 0 height 0
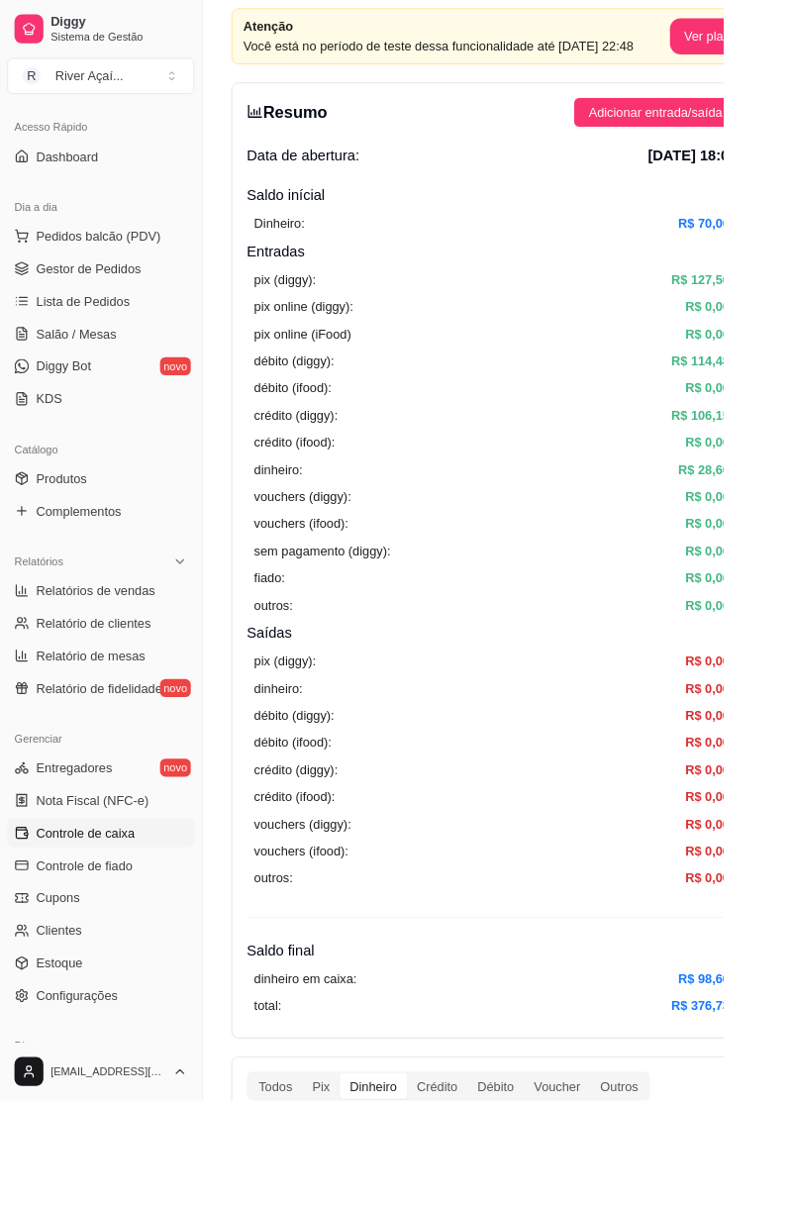
scroll to position [0, 0]
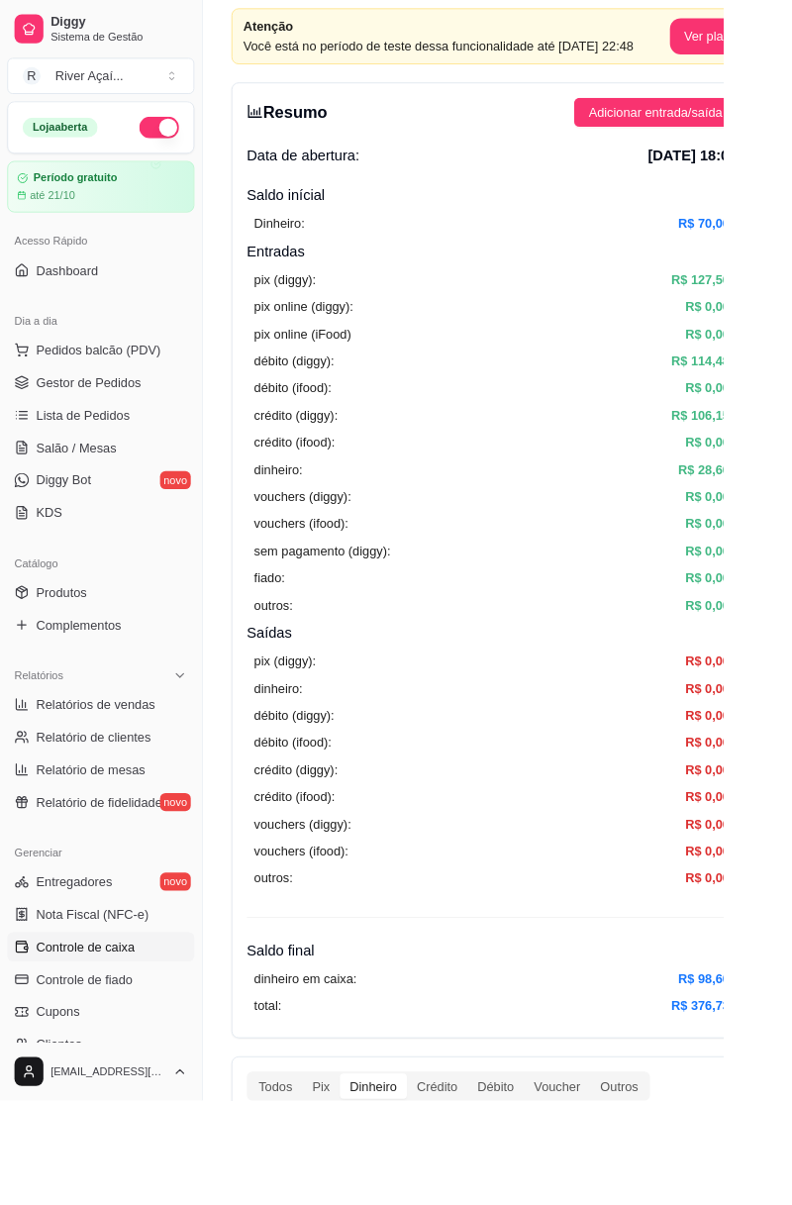
click at [44, 286] on span "Dashboard" at bounding box center [74, 296] width 68 height 20
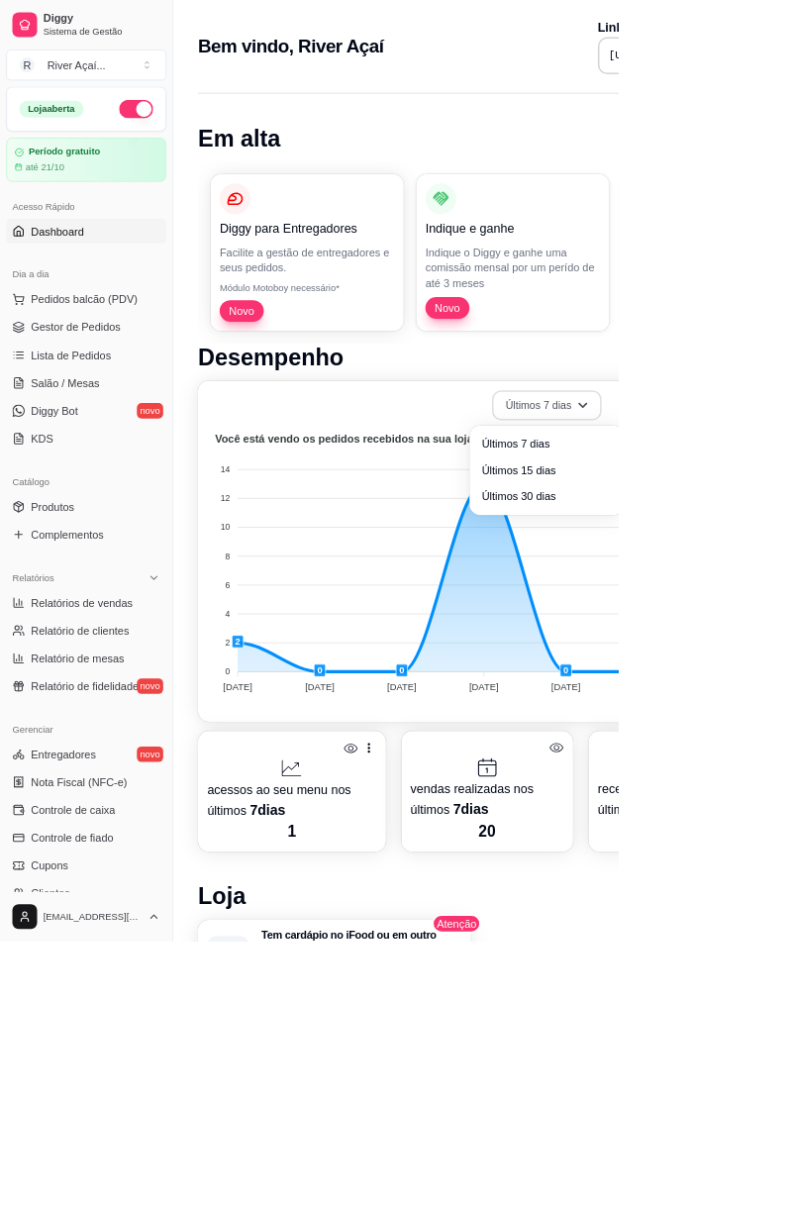
click at [714, 521] on button "Últimos 7 dias" at bounding box center [700, 519] width 141 height 39
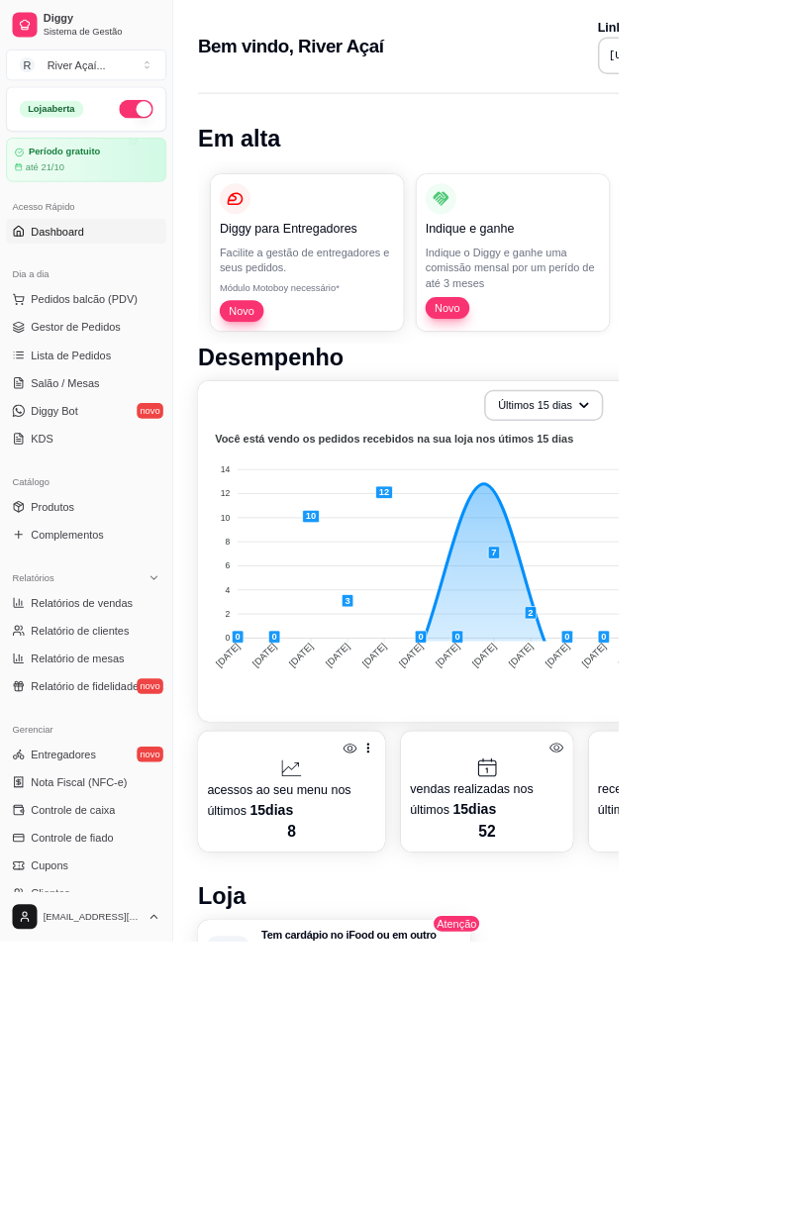
click at [716, 606] on span "Últimos 15 dias" at bounding box center [699, 599] width 159 height 19
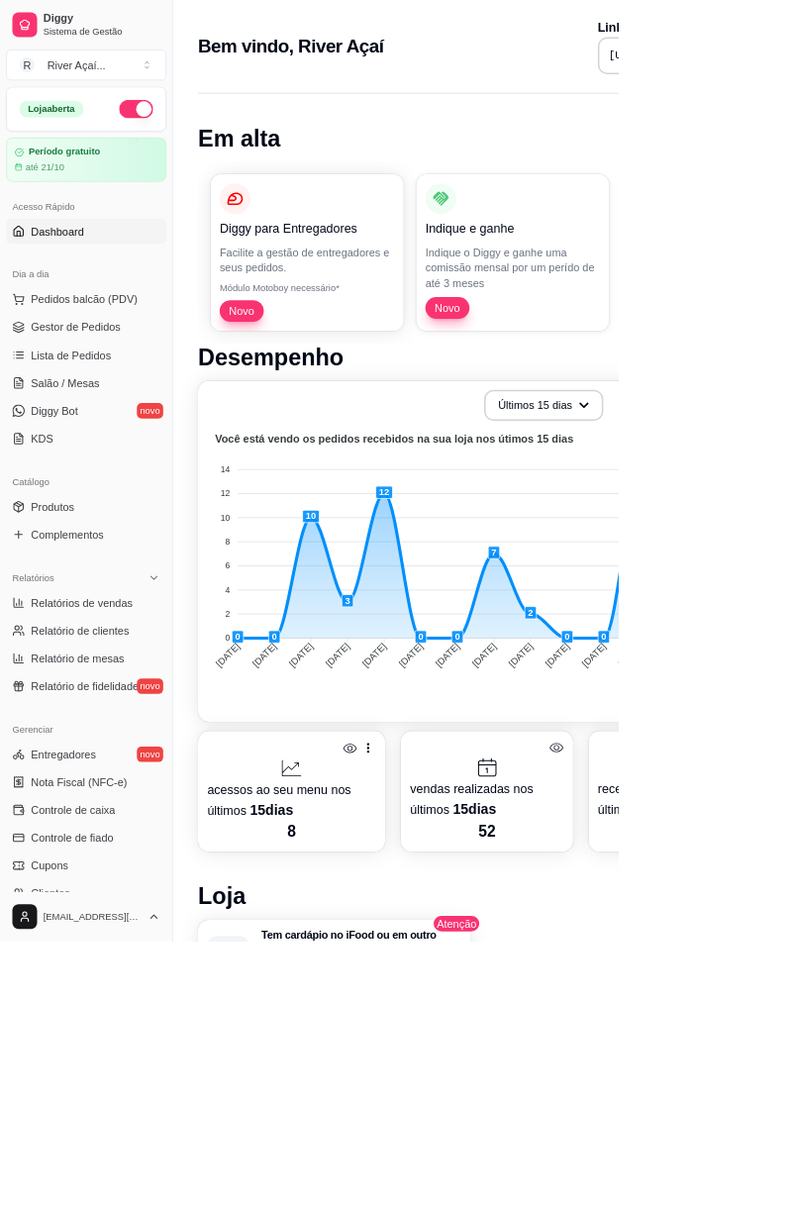
click at [791, 1158] on iframe at bounding box center [396, 602] width 792 height 1205
click at [303, 956] on iframe at bounding box center [396, 602] width 792 height 1205
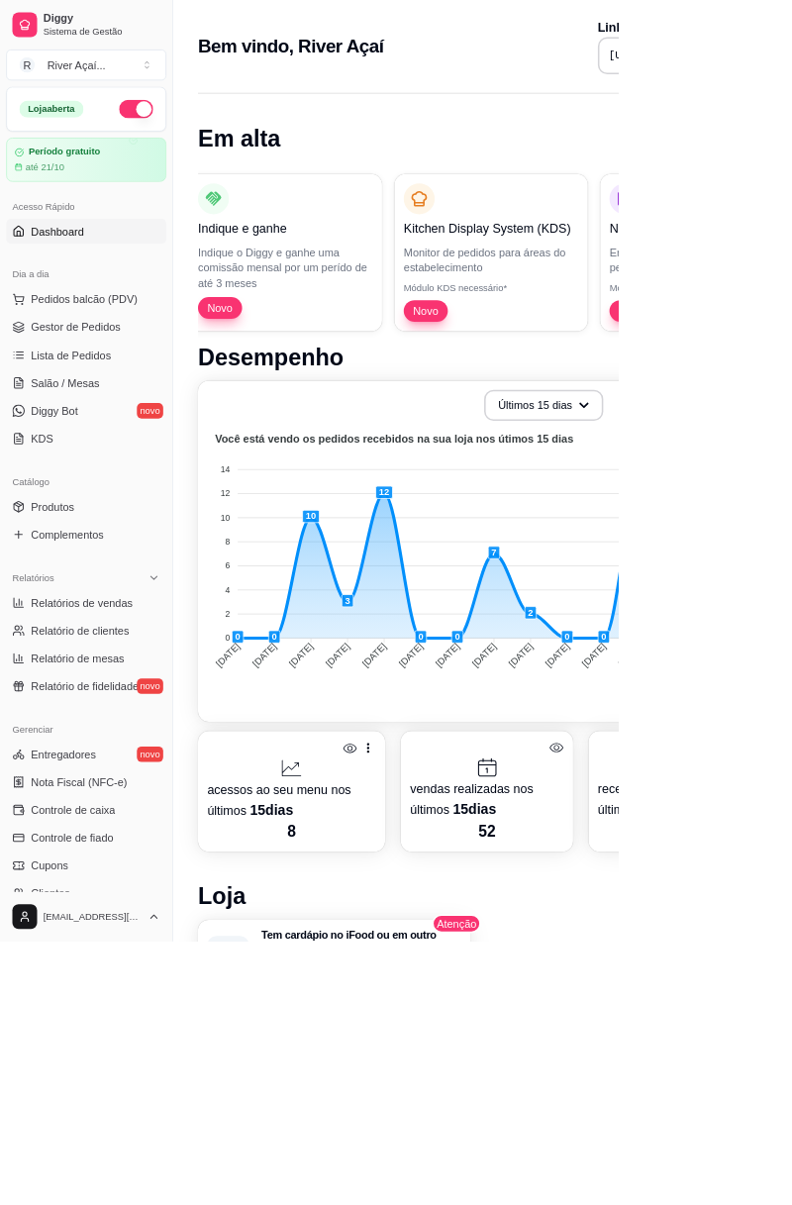
scroll to position [0, 294]
click at [791, 564] on foreignobject at bounding box center [617, 723] width 705 height 346
